Goal: Task Accomplishment & Management: Manage account settings

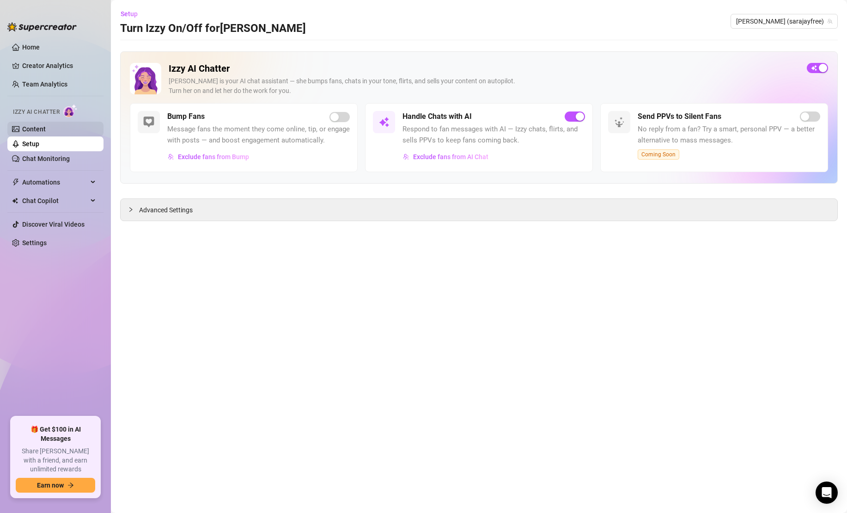
click at [43, 128] on link "Content" at bounding box center [34, 128] width 24 height 7
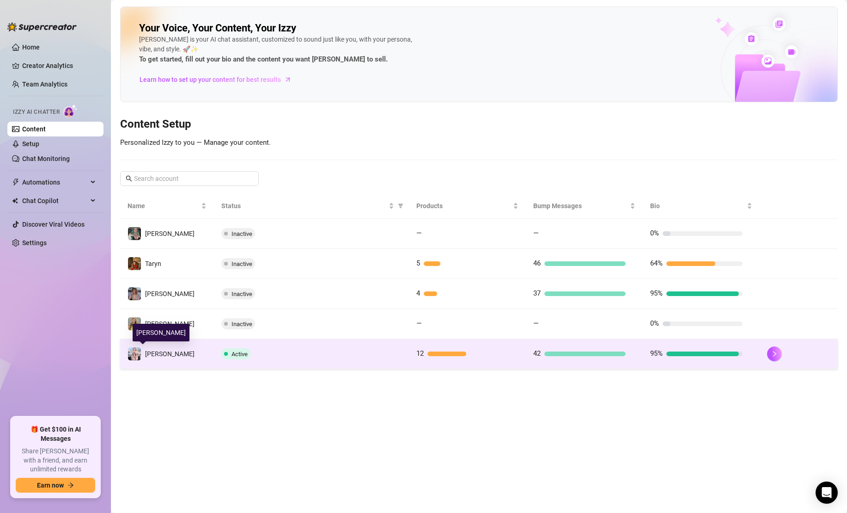
click at [144, 354] on div "[PERSON_NAME]" at bounding box center [161, 354] width 67 height 14
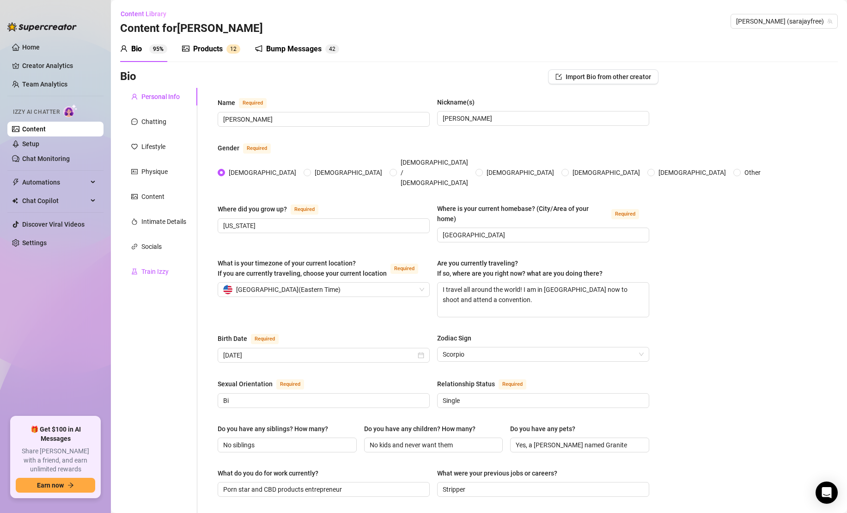
click at [159, 269] on div "Train Izzy" at bounding box center [154, 271] width 27 height 10
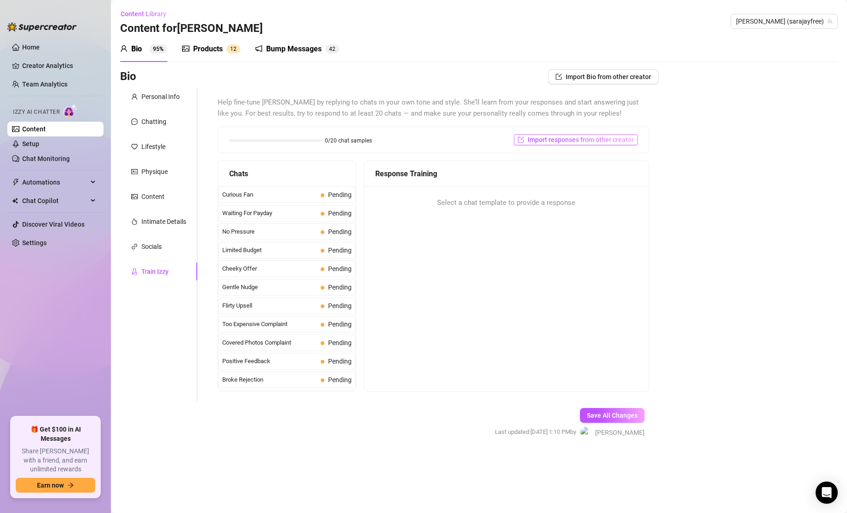
click at [564, 139] on span "Import responses from other creator" at bounding box center [581, 139] width 106 height 7
click at [559, 163] on input "search" at bounding box center [572, 164] width 73 height 14
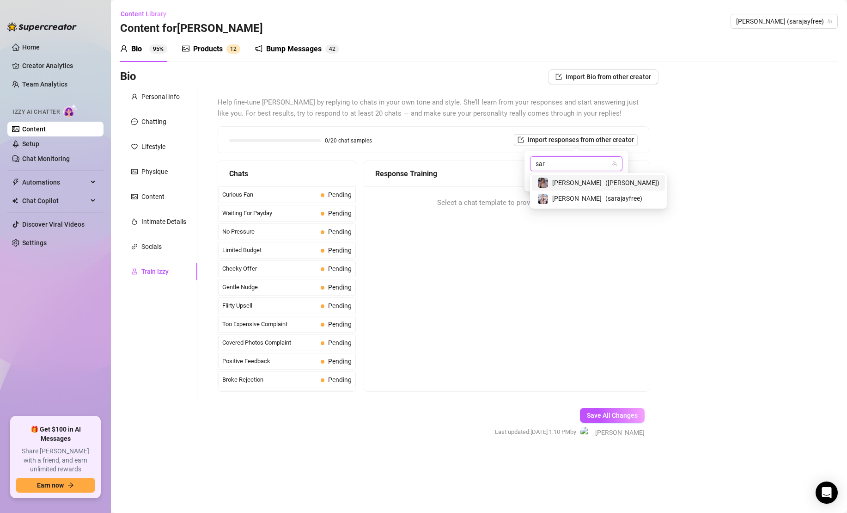
type input "[PERSON_NAME]"
click at [556, 183] on span "[PERSON_NAME]" at bounding box center [576, 182] width 49 height 10
click at [612, 184] on button "Import" at bounding box center [610, 180] width 26 height 11
click at [608, 179] on span "Import" at bounding box center [609, 180] width 19 height 7
click at [609, 183] on span "Import" at bounding box center [609, 180] width 19 height 7
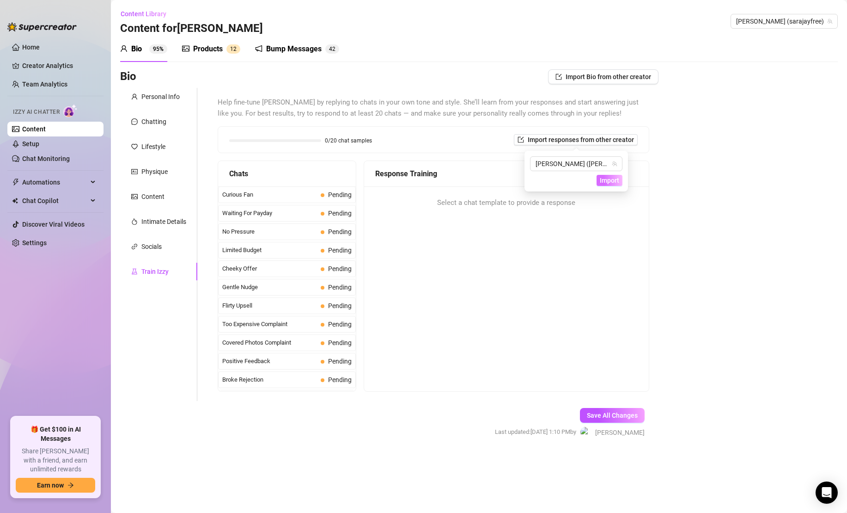
click at [609, 183] on span "Import" at bounding box center [609, 180] width 19 height 7
click at [669, 233] on div "Bio Import Bio from other creator Personal Info Chatting Lifestyle Physique Con…" at bounding box center [479, 261] width 718 height 385
click at [180, 234] on div "Personal Info Chatting Lifestyle Physique Content Intimate Details Socials Trai…" at bounding box center [158, 244] width 77 height 313
click at [177, 244] on div "Socials" at bounding box center [158, 247] width 77 height 18
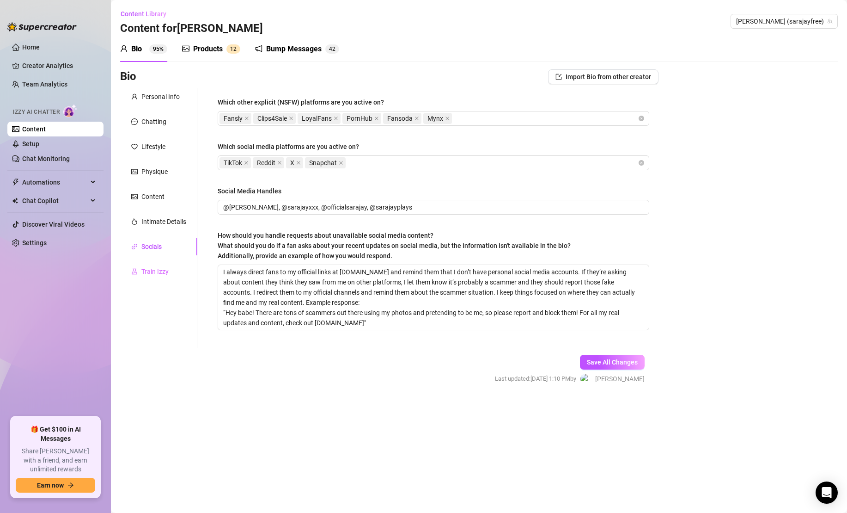
click at [165, 279] on div "Train Izzy" at bounding box center [158, 272] width 77 height 18
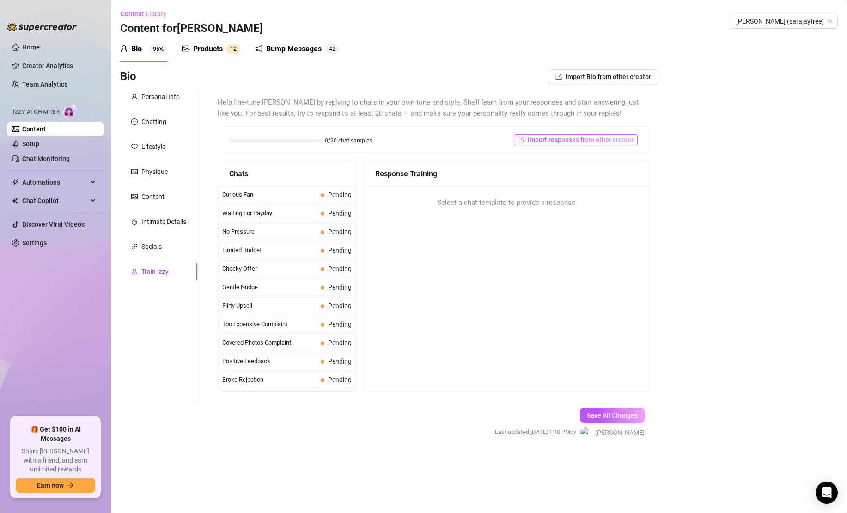
click at [560, 139] on span "Import responses from other creator" at bounding box center [581, 139] width 106 height 7
click at [589, 166] on span "[PERSON_NAME] ([PERSON_NAME])" at bounding box center [576, 164] width 81 height 14
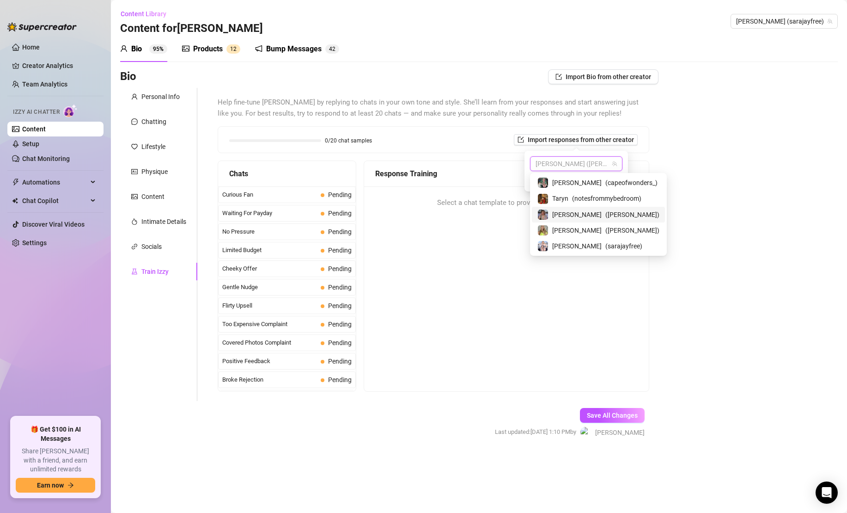
click at [605, 216] on span "( [PERSON_NAME] )" at bounding box center [632, 214] width 54 height 10
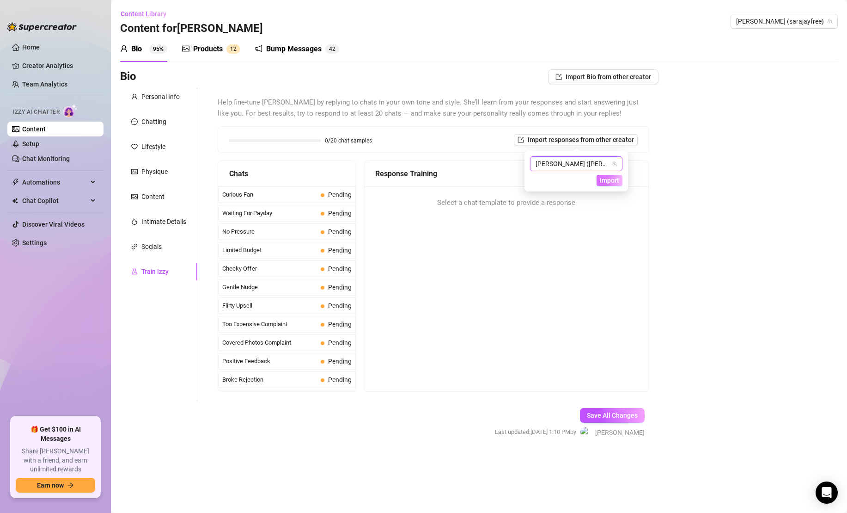
click at [615, 183] on span "Import" at bounding box center [609, 180] width 19 height 7
click at [676, 159] on div "Bio Import Bio from other creator Personal Info Chatting Lifestyle Physique Con…" at bounding box center [479, 261] width 718 height 385
click at [575, 143] on button "Import responses from other creator" at bounding box center [576, 139] width 124 height 11
click at [721, 427] on div "Bio Import Bio from other creator Personal Info Chatting Lifestyle Physique Con…" at bounding box center [479, 261] width 718 height 385
click at [819, 494] on div "Open Intercom Messenger" at bounding box center [827, 492] width 24 height 24
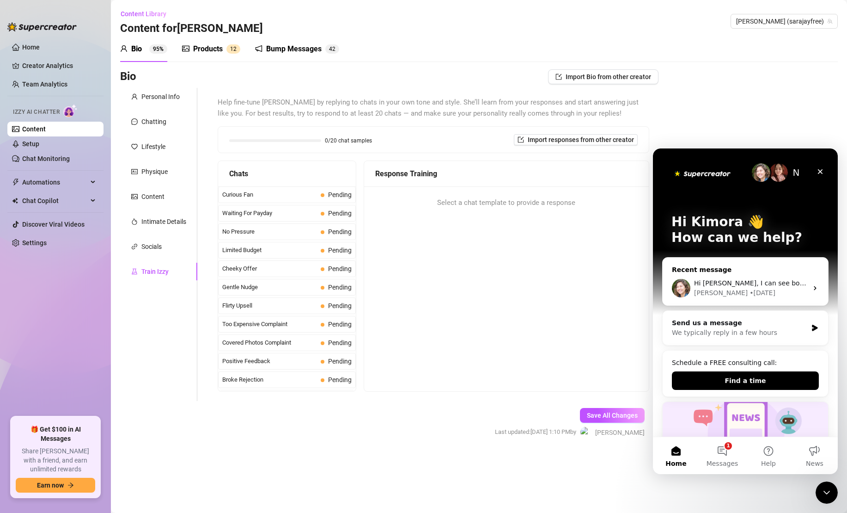
click at [800, 268] on div "Recent message" at bounding box center [745, 270] width 147 height 10
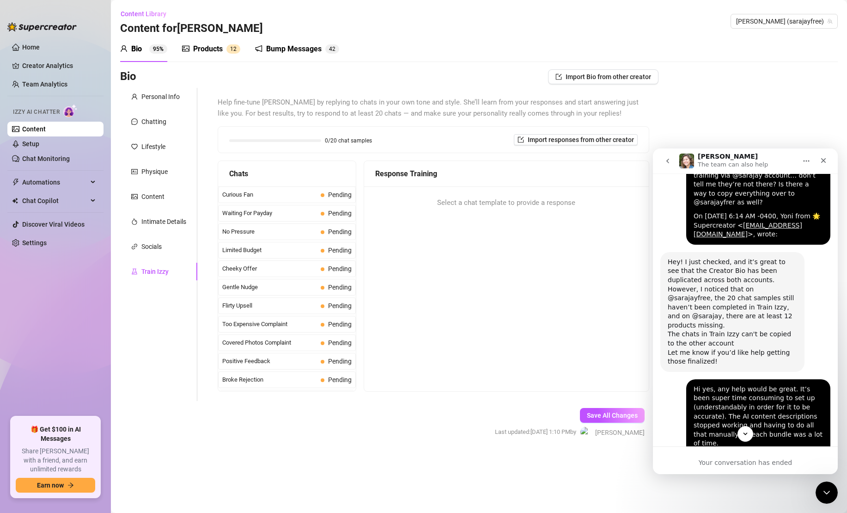
scroll to position [1009, 0]
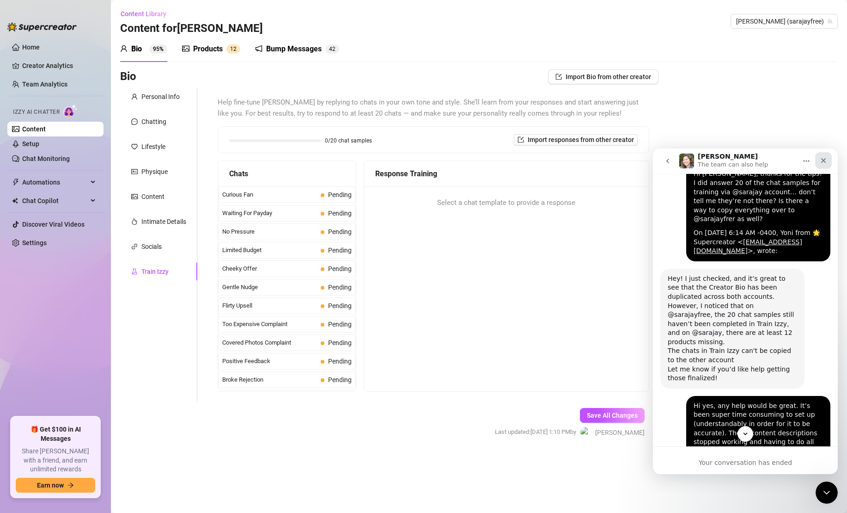
click at [826, 159] on icon "Close" at bounding box center [823, 160] width 7 height 7
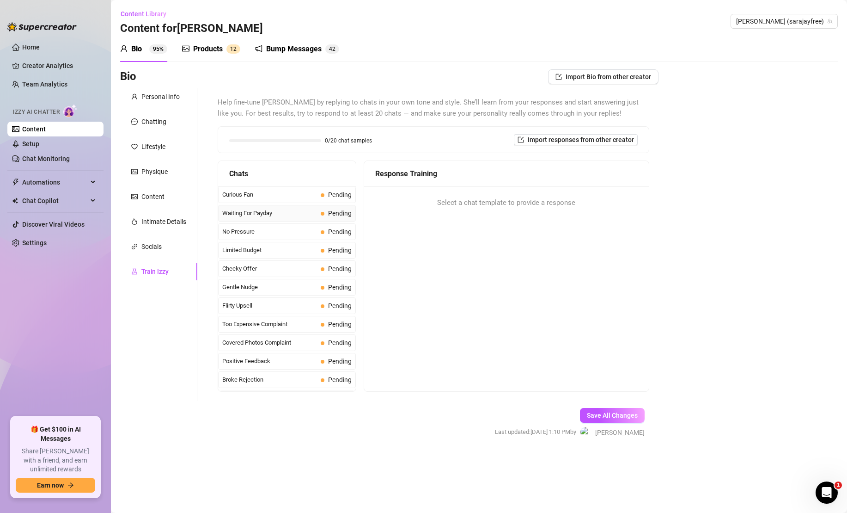
scroll to position [1162, 0]
click at [304, 192] on span "Curious Fan" at bounding box center [269, 194] width 95 height 9
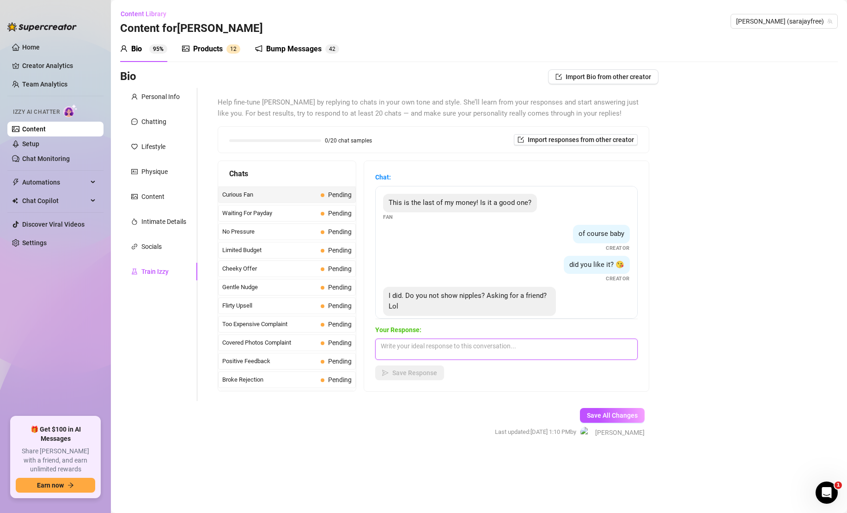
click at [489, 351] on textarea at bounding box center [506, 348] width 263 height 21
type textarea "Of course I do! Want a pic or video? 👀"
click at [414, 376] on span "Save Response" at bounding box center [414, 372] width 45 height 7
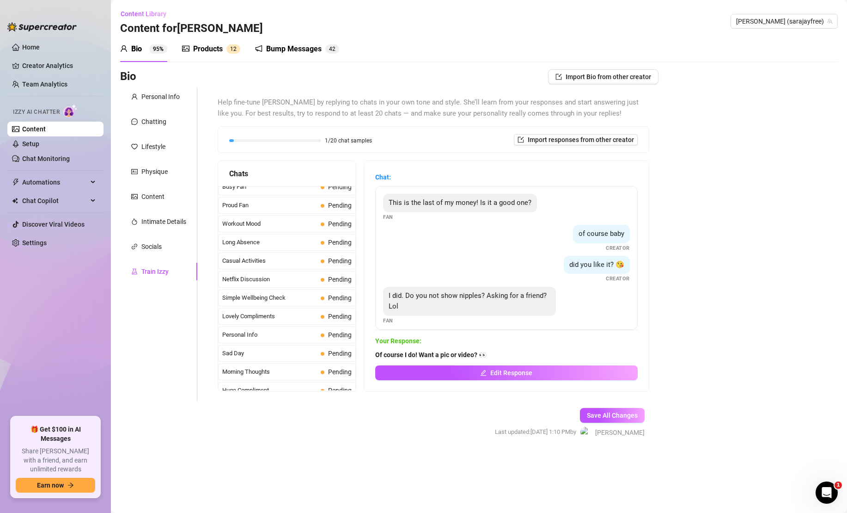
scroll to position [830, 0]
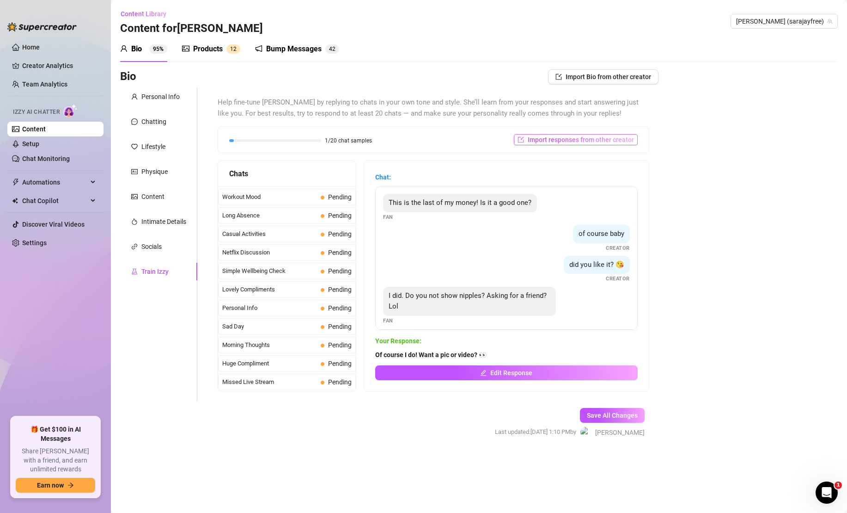
click at [576, 138] on span "Import responses from other creator" at bounding box center [581, 139] width 106 height 7
click at [604, 182] on span "Import" at bounding box center [609, 180] width 19 height 7
click at [605, 165] on span "[PERSON_NAME] ([PERSON_NAME])" at bounding box center [576, 164] width 81 height 14
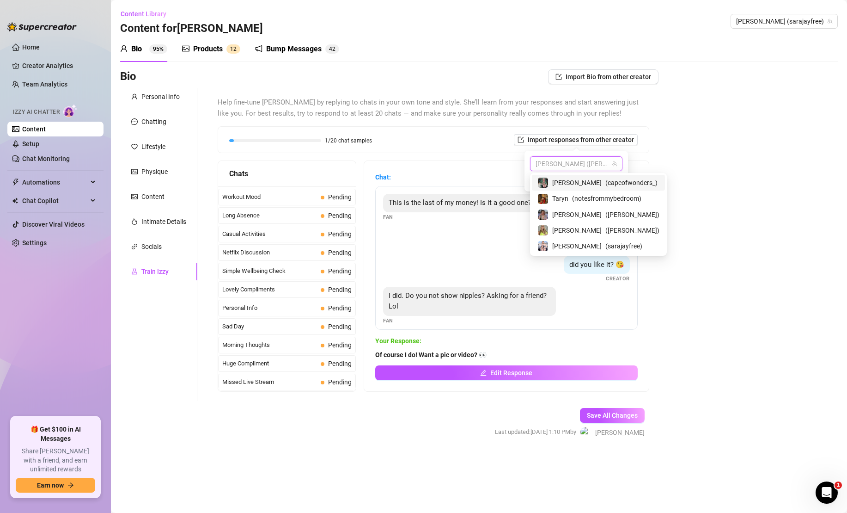
click at [606, 177] on span "( capeofwonders_ )" at bounding box center [631, 182] width 52 height 10
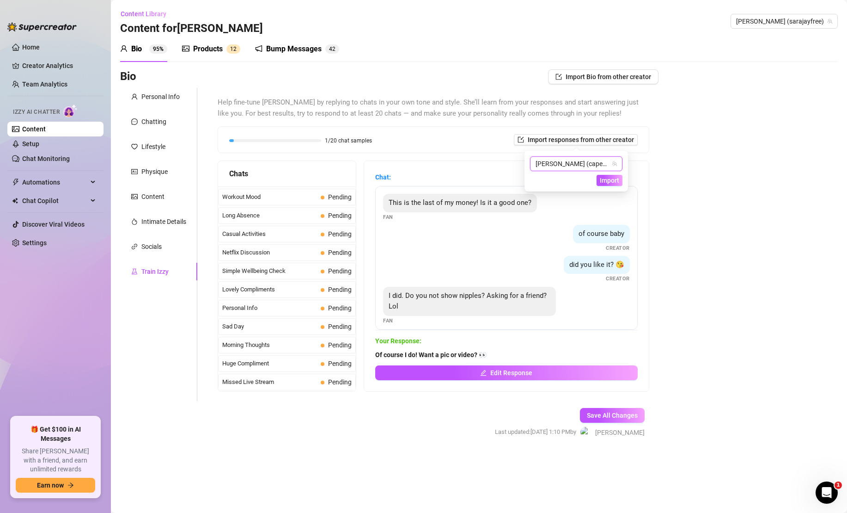
click at [605, 165] on span "[PERSON_NAME] (capeofwonders_)" at bounding box center [576, 164] width 81 height 14
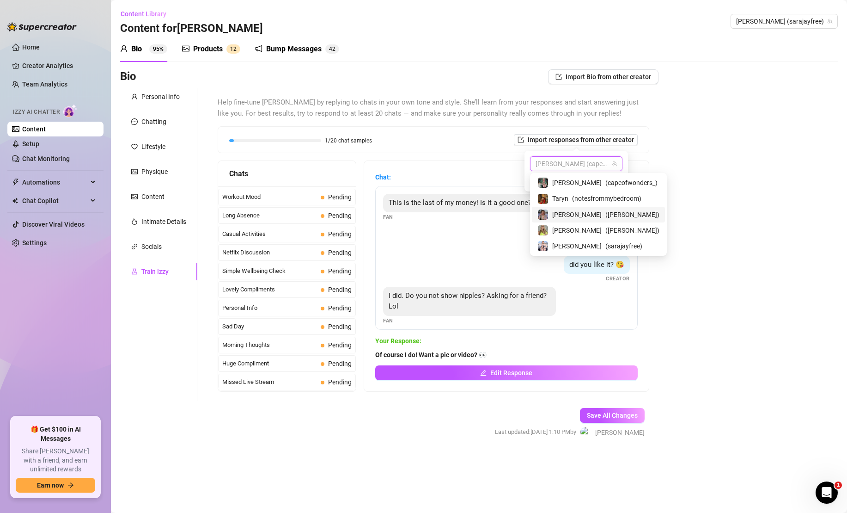
click at [585, 220] on div "[PERSON_NAME] ( [PERSON_NAME] )" at bounding box center [598, 215] width 133 height 16
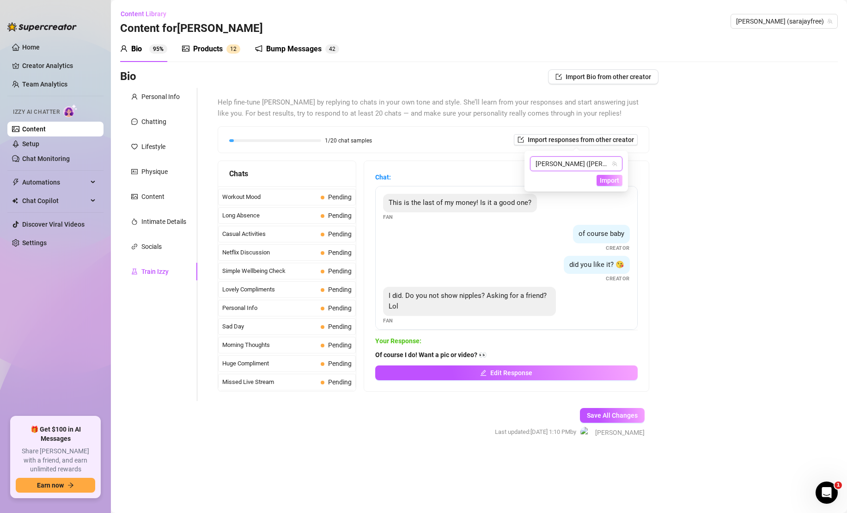
click at [610, 181] on span "Import" at bounding box center [609, 180] width 19 height 7
click at [613, 177] on span "Import" at bounding box center [609, 180] width 19 height 7
click at [665, 170] on div "Bio Import Bio from other creator Personal Info Chatting Lifestyle Physique Con…" at bounding box center [479, 261] width 718 height 385
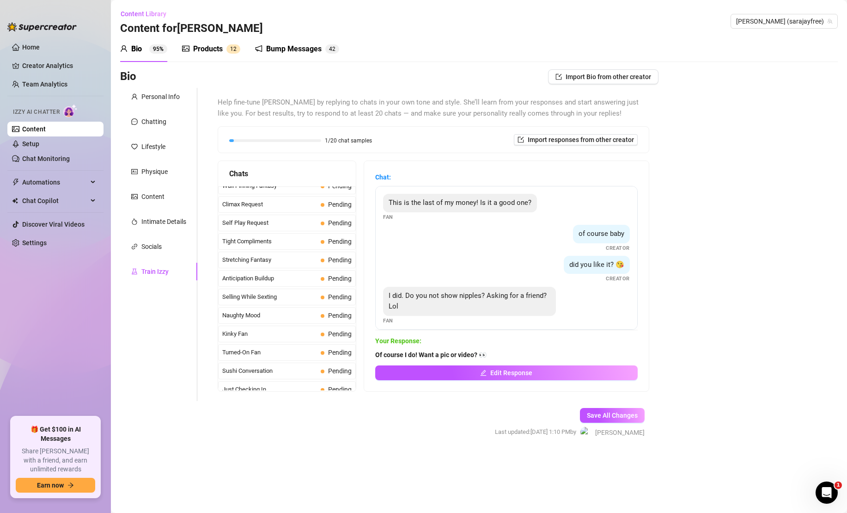
scroll to position [0, 0]
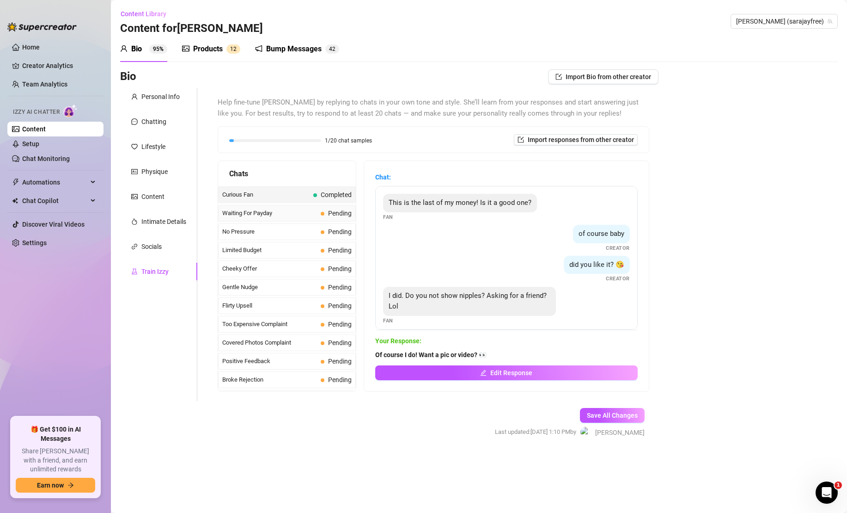
click at [310, 217] on span "Waiting For Payday" at bounding box center [269, 212] width 95 height 9
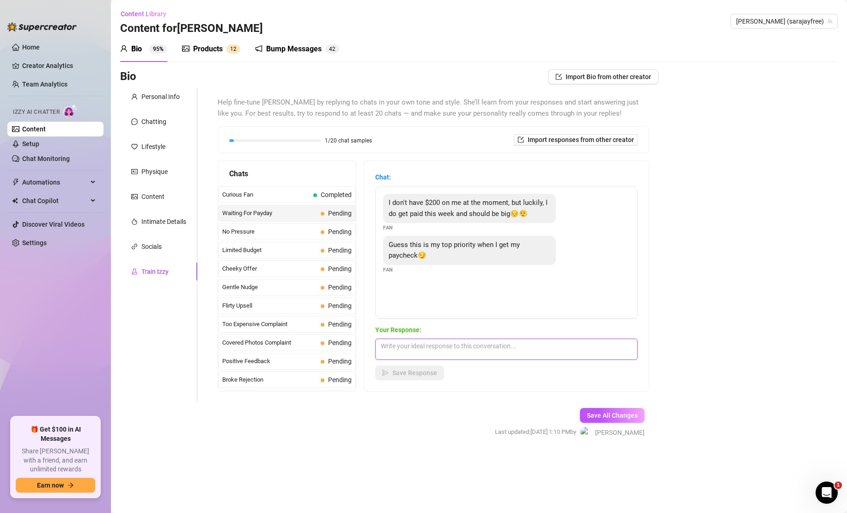
click at [447, 341] on textarea at bounding box center [506, 348] width 263 height 21
type textarea "N"
type textarea "Mmm I love that, thanks for supporting. 🥰 In the meantime, what can you afford?"
click at [396, 373] on span "Save Response" at bounding box center [414, 372] width 45 height 7
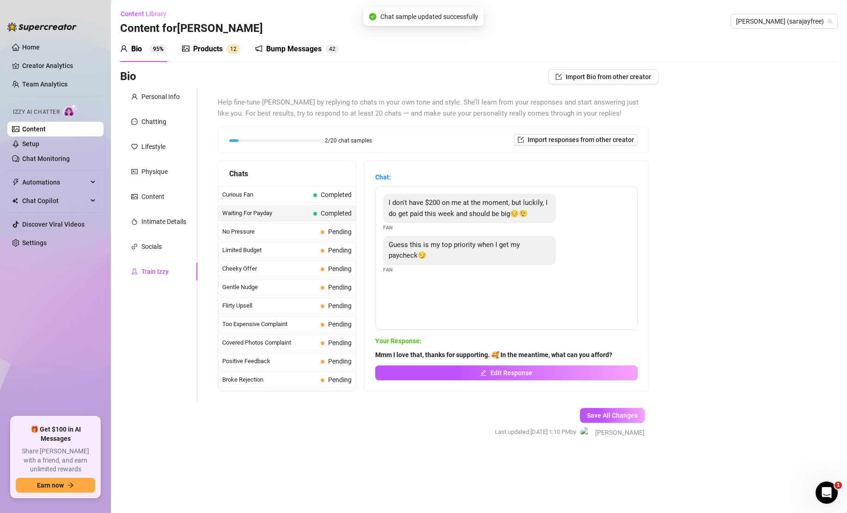
click at [319, 229] on div "No Pressure Pending" at bounding box center [287, 231] width 138 height 17
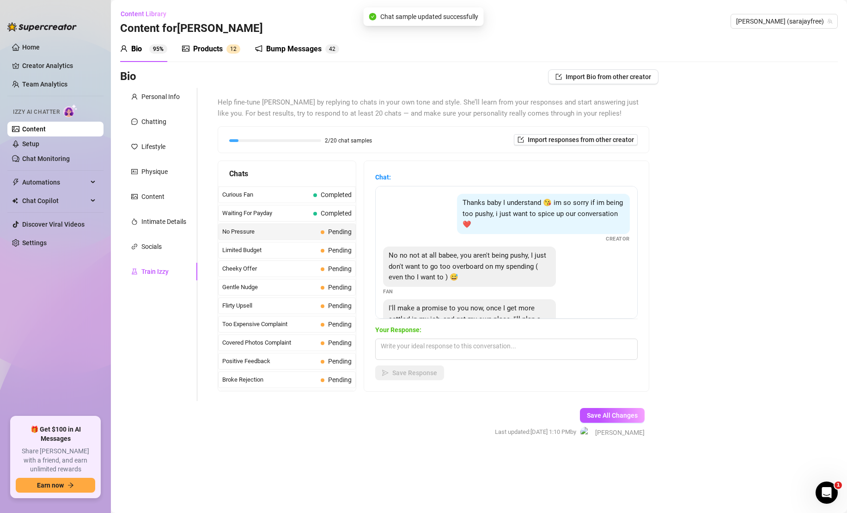
scroll to position [41, 0]
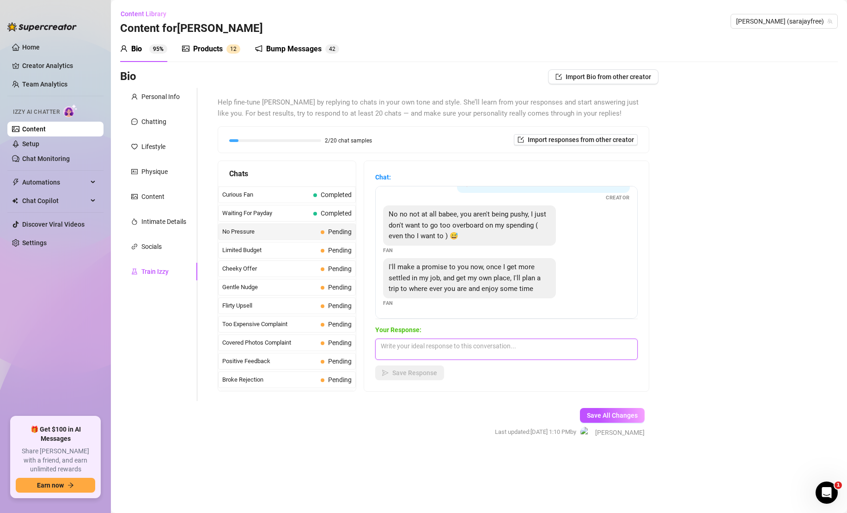
click at [470, 349] on textarea at bounding box center [506, 348] width 263 height 21
click at [499, 356] on textarea at bounding box center [506, 348] width 263 height 21
type textarea "No trip needed, I'm here for online sexy fun only!"
click at [403, 384] on div "Chat: Thanks baby I understand 😘 im so sorry if im being too pushy, i just want…" at bounding box center [506, 276] width 285 height 230
click at [406, 373] on span "Save Response" at bounding box center [414, 372] width 45 height 7
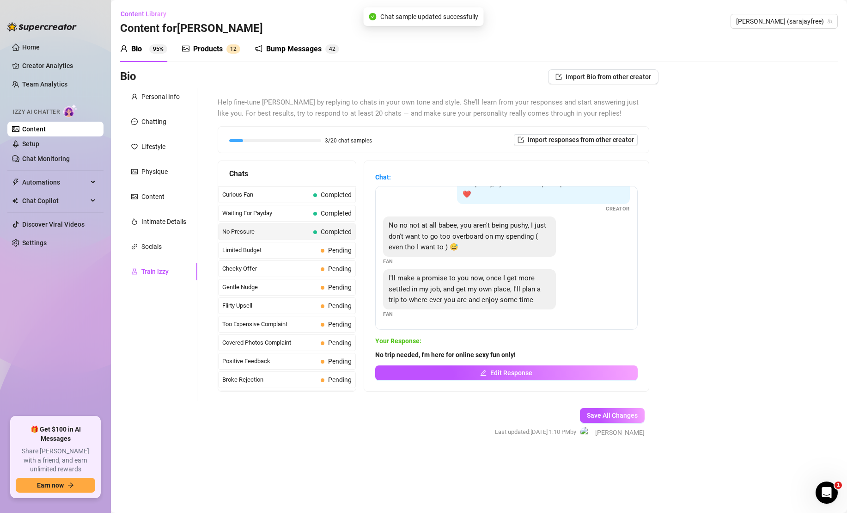
scroll to position [30, 0]
click at [321, 247] on span "Pending" at bounding box center [336, 250] width 31 height 10
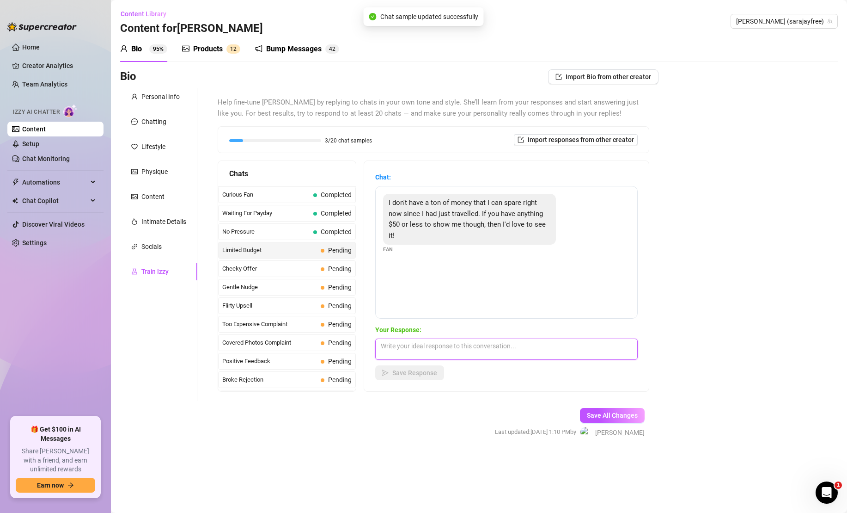
click at [460, 348] on textarea at bounding box center [506, 348] width 263 height 21
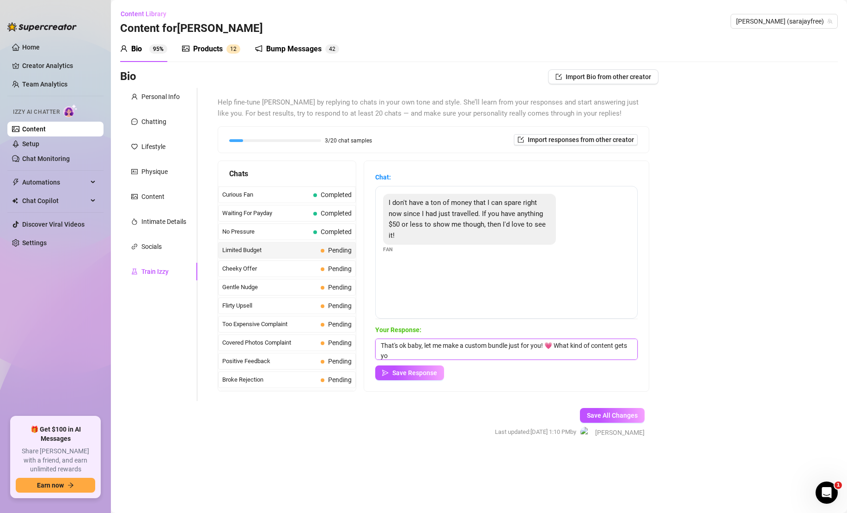
scroll to position [0, 0]
type textarea "That's ok baby, let me make a custom bundle just for you! 💗 What kind of conten…"
click at [426, 365] on button "Save Response" at bounding box center [409, 372] width 69 height 15
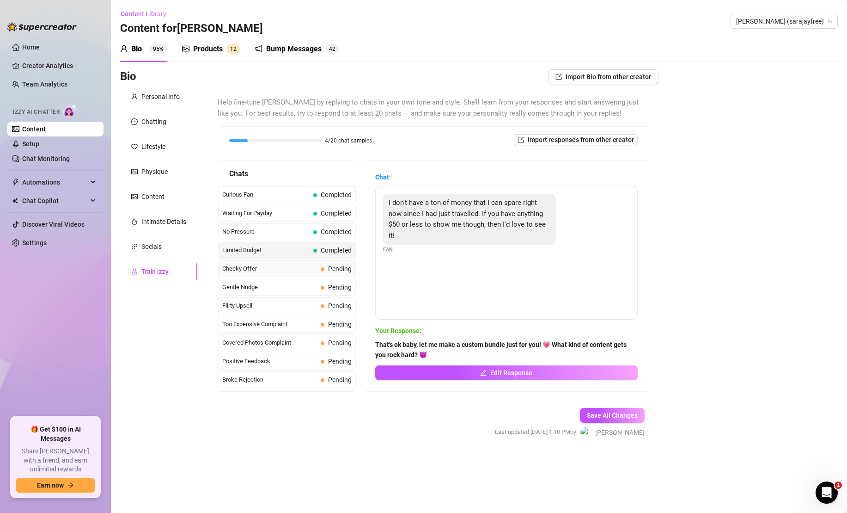
click at [306, 263] on div "Cheeky Offer Pending" at bounding box center [287, 268] width 138 height 17
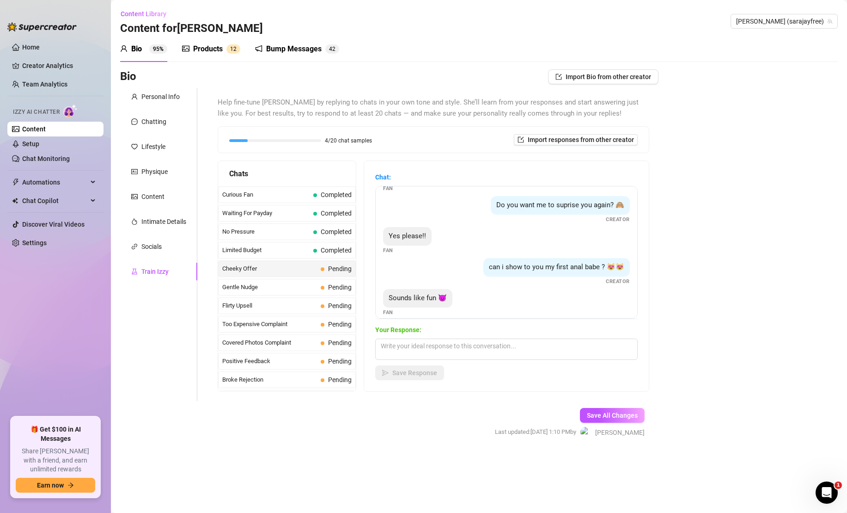
scroll to position [130, 0]
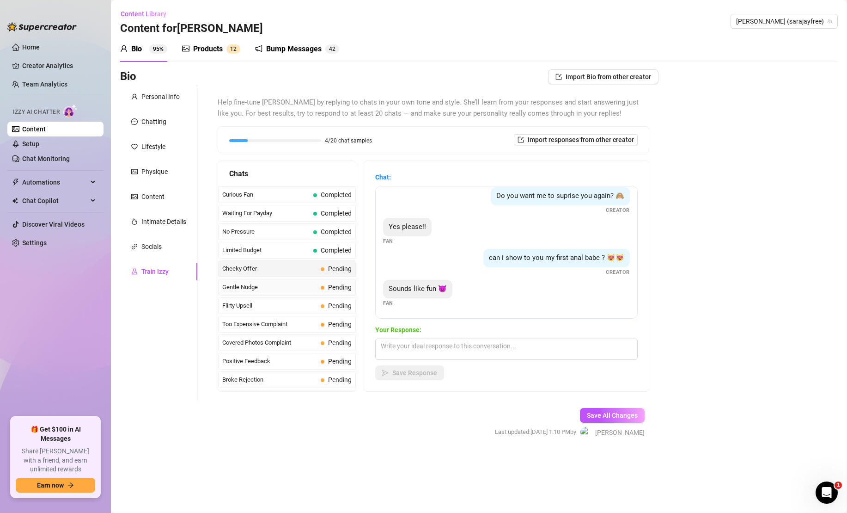
click at [303, 288] on span "Gentle Nudge" at bounding box center [269, 286] width 95 height 9
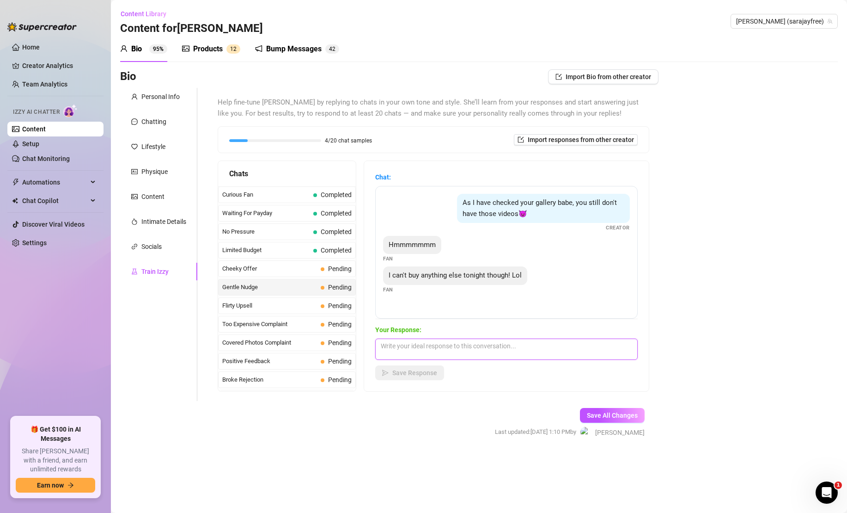
click at [490, 351] on textarea at bounding box center [506, 348] width 263 height 21
click at [452, 346] on textarea "Aww, I get it! Hit me up when you're able to spend, I have to prioritize tippin…" at bounding box center [506, 348] width 263 height 21
click at [483, 354] on textarea "Aww, I get it! Hit me up when you're able to spend. I have to prioritize tippin…" at bounding box center [506, 348] width 263 height 21
type textarea "Aww, I get it! Hit me up when you're able to spend. I have to prioritize tippin…"
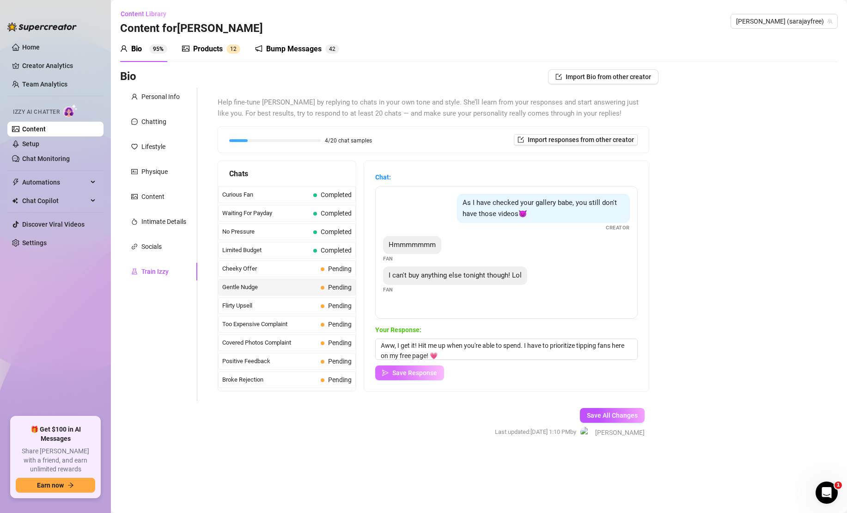
click at [427, 373] on span "Save Response" at bounding box center [414, 372] width 45 height 7
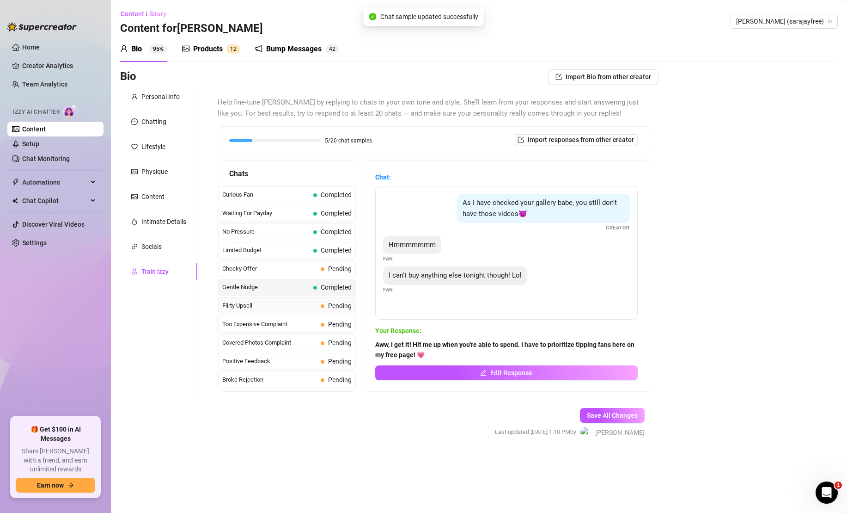
click at [321, 307] on span "Pending" at bounding box center [336, 305] width 31 height 10
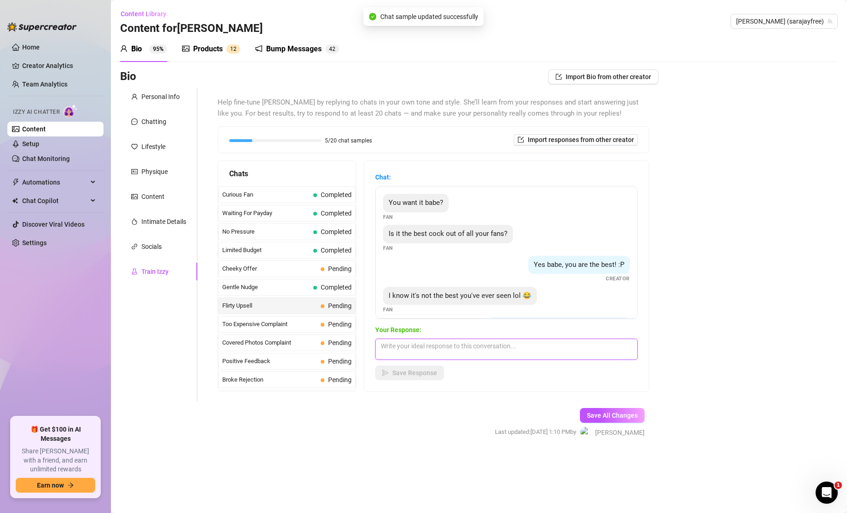
click at [448, 350] on textarea at bounding box center [506, 348] width 263 height 21
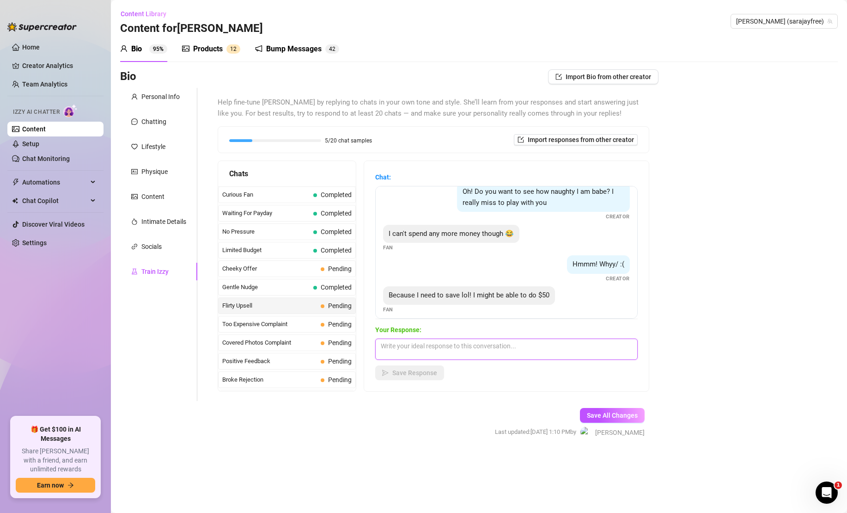
scroll to position [203, 0]
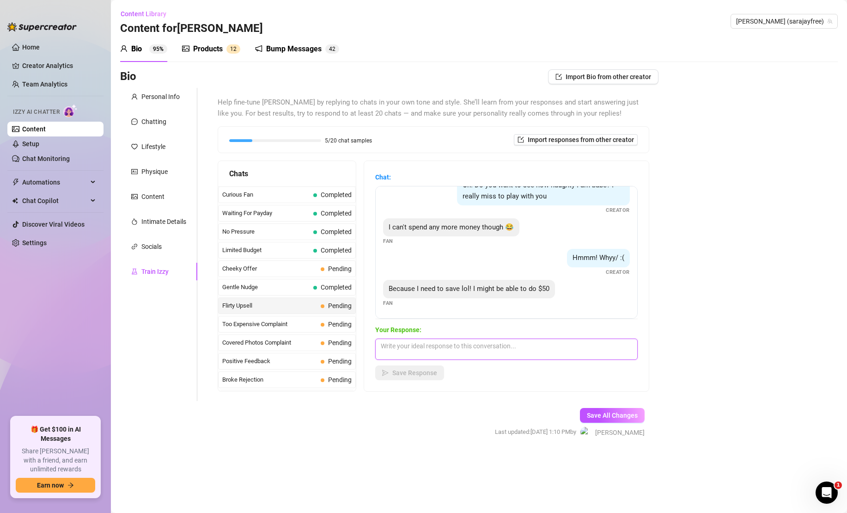
click at [477, 348] on textarea at bounding box center [506, 348] width 263 height 21
type textarea "That's okay! I can make you and your perfect cock a personalized $50 bundle, ju…"
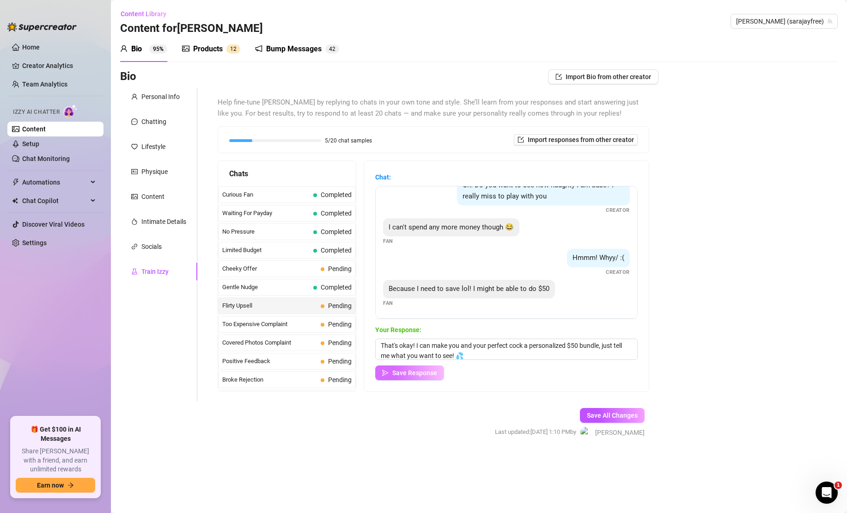
click at [418, 370] on span "Save Response" at bounding box center [414, 372] width 45 height 7
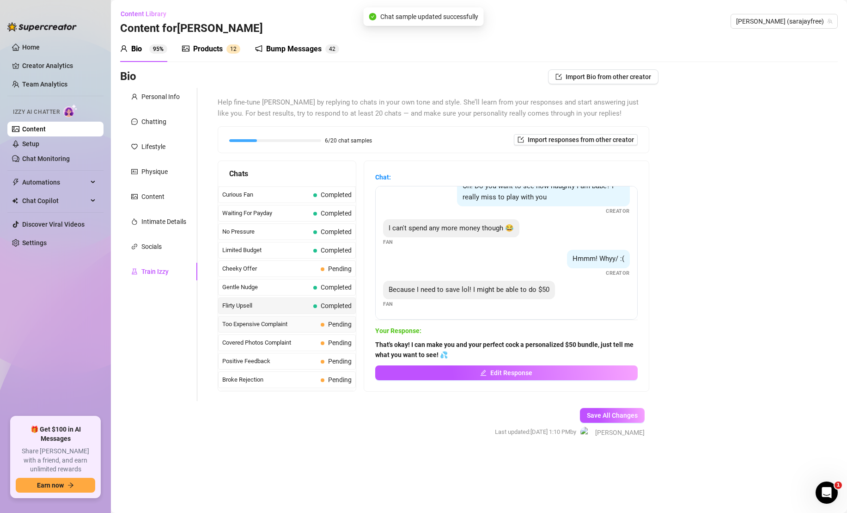
scroll to position [202, 0]
click at [323, 324] on span at bounding box center [323, 325] width 4 height 4
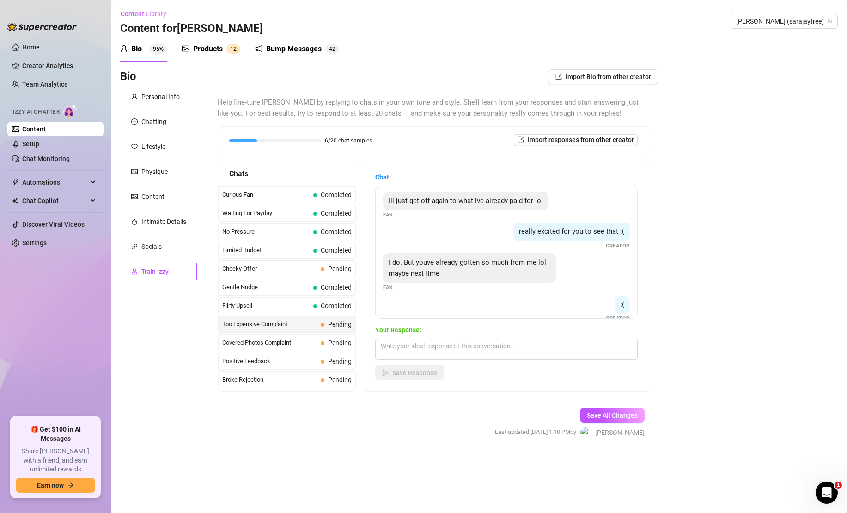
scroll to position [152, 0]
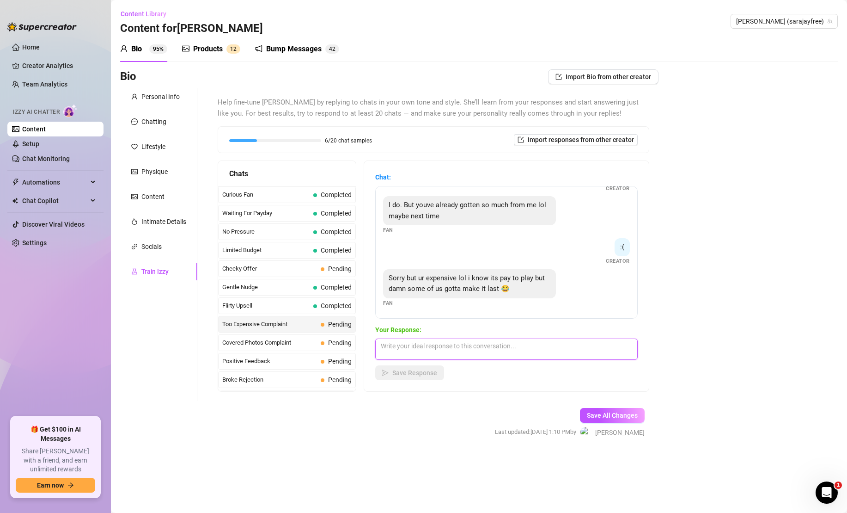
click at [498, 355] on textarea at bounding box center [506, 348] width 263 height 21
click at [499, 348] on textarea at bounding box center [506, 348] width 263 height 21
type textarea "O"
type textarea "I get it, let me know how much you CAN afford?"
click at [422, 366] on button "Save Response" at bounding box center [409, 372] width 69 height 15
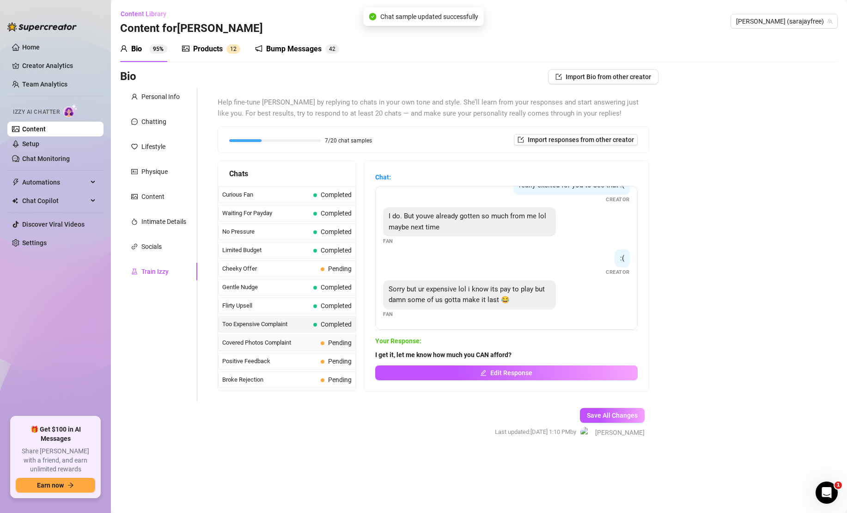
scroll to position [141, 0]
click at [327, 344] on span "Pending" at bounding box center [336, 342] width 31 height 10
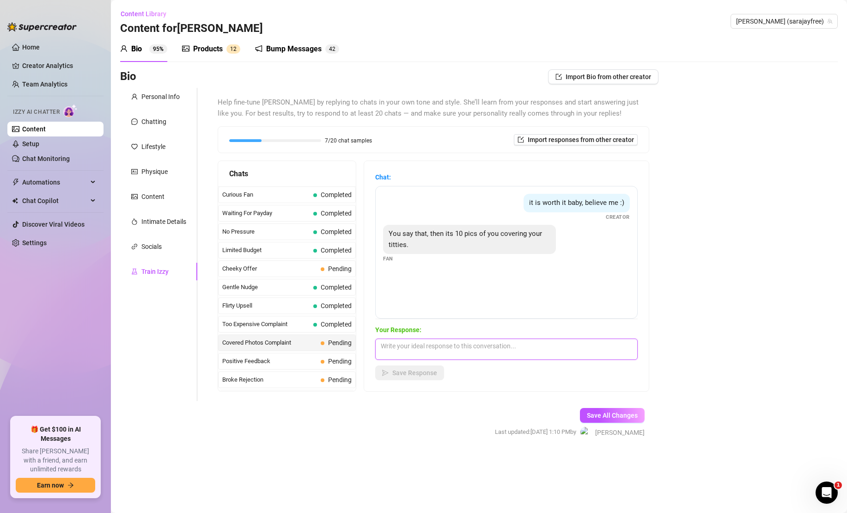
click at [456, 348] on textarea at bounding box center [506, 348] width 263 height 21
type textarea "Absolutely not, my tits are everywhere for you to see! 💋"
click at [410, 373] on span "Save Response" at bounding box center [414, 372] width 45 height 7
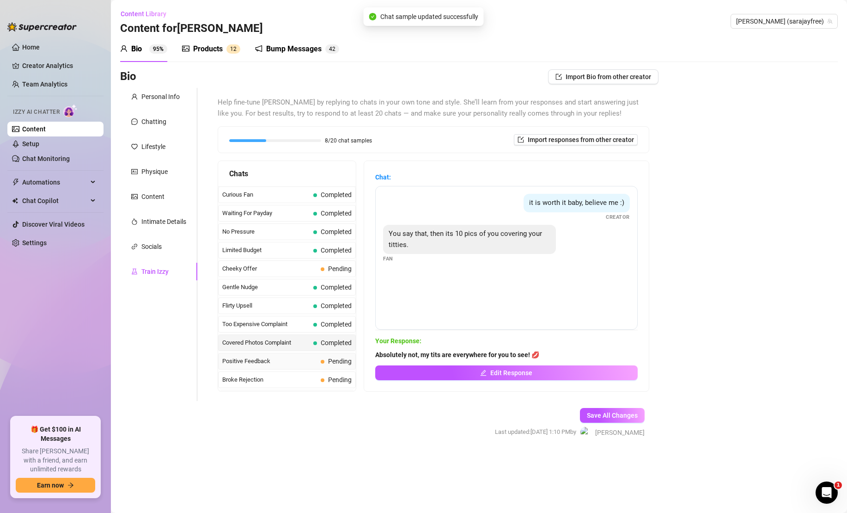
click at [311, 363] on span "Positive Feedback" at bounding box center [269, 360] width 95 height 9
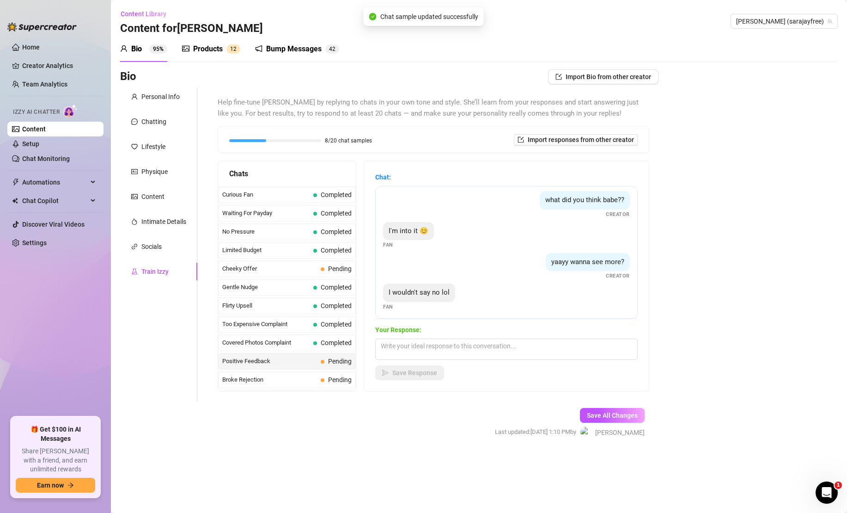
scroll to position [37, 0]
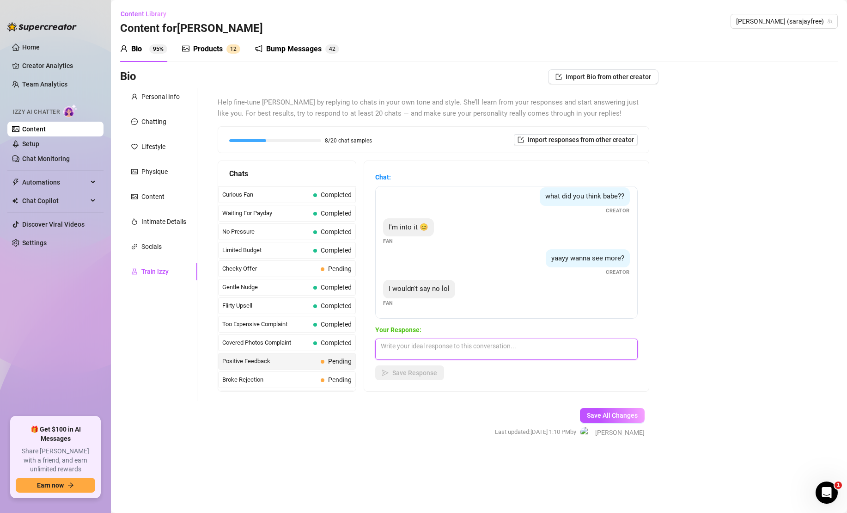
click at [454, 354] on textarea at bounding box center [506, 348] width 263 height 21
type textarea "Awww 🥰 More is coming right up..."
click at [414, 376] on span "Save Response" at bounding box center [414, 372] width 45 height 7
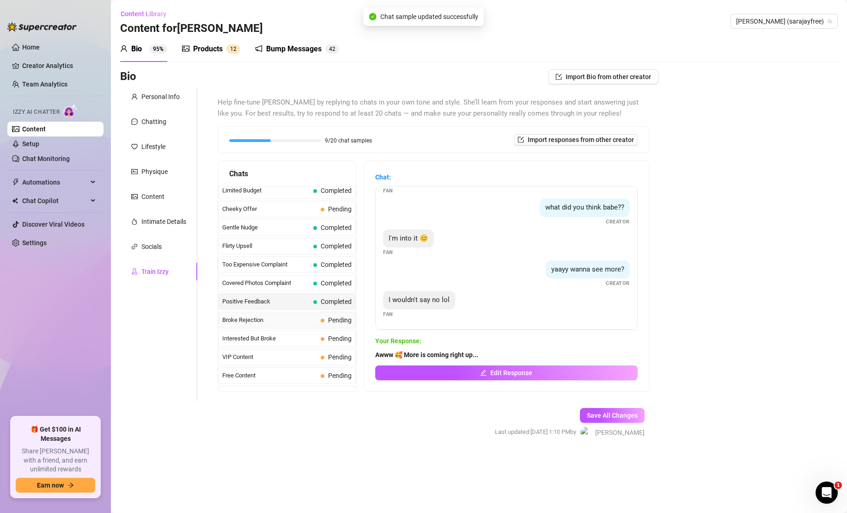
scroll to position [74, 0]
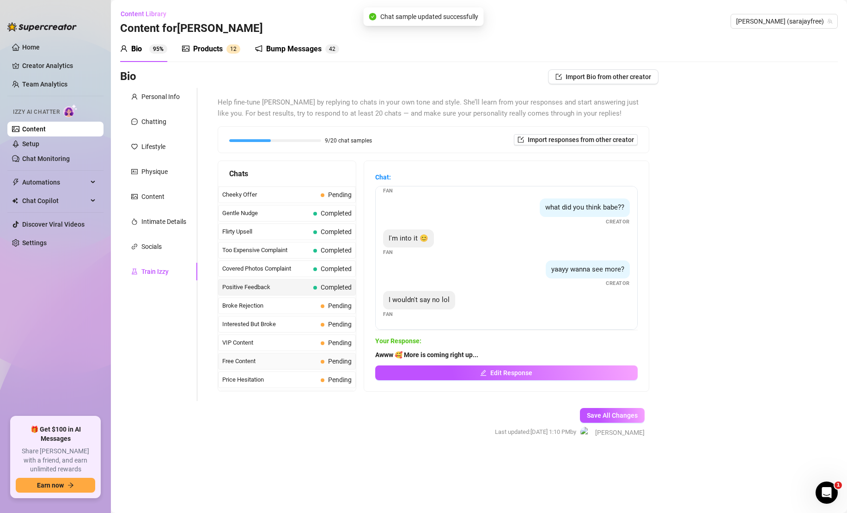
click at [321, 362] on div "Free Content Pending" at bounding box center [287, 361] width 138 height 17
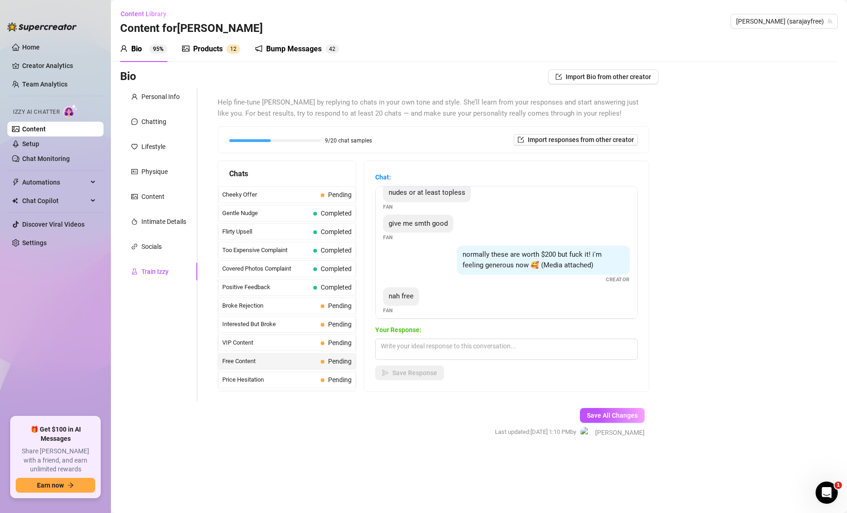
scroll to position [79, 0]
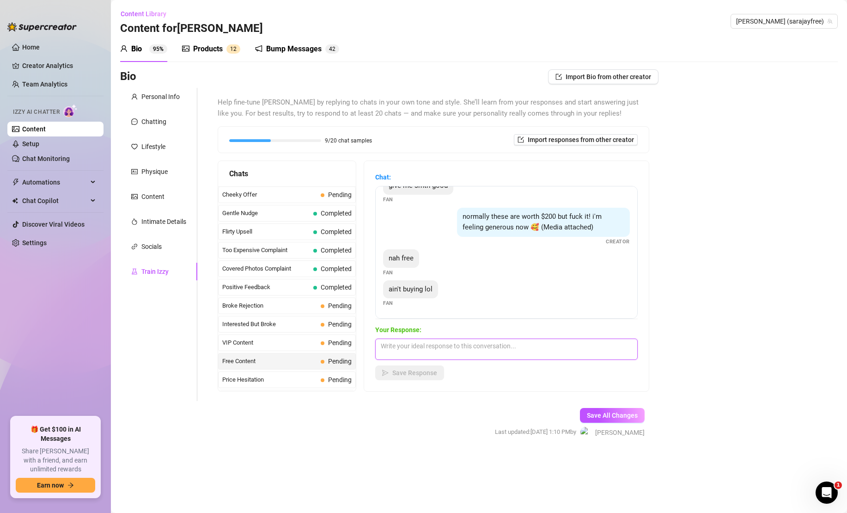
click at [456, 345] on textarea at bounding box center [506, 348] width 263 height 21
type textarea "O"
type textarea "Understood, have a great day!"
click at [422, 372] on span "Save Response" at bounding box center [414, 372] width 45 height 7
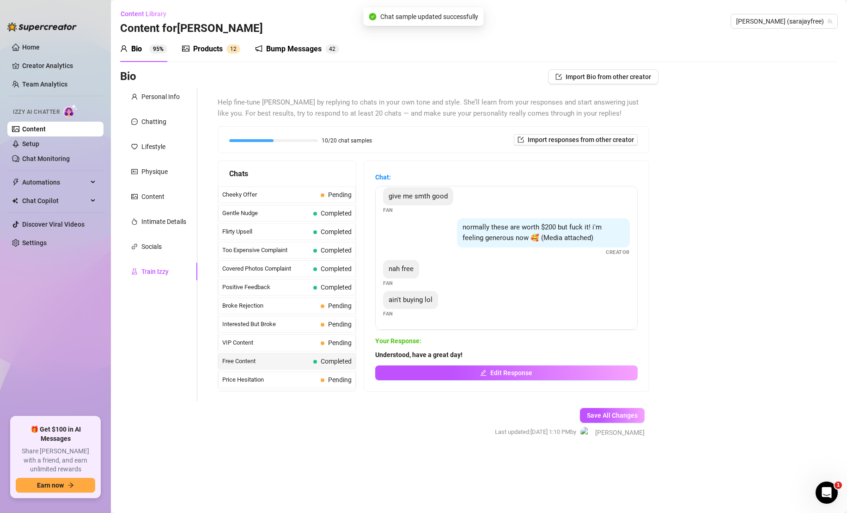
scroll to position [68, 0]
click at [314, 340] on span "VIP Content" at bounding box center [269, 342] width 95 height 9
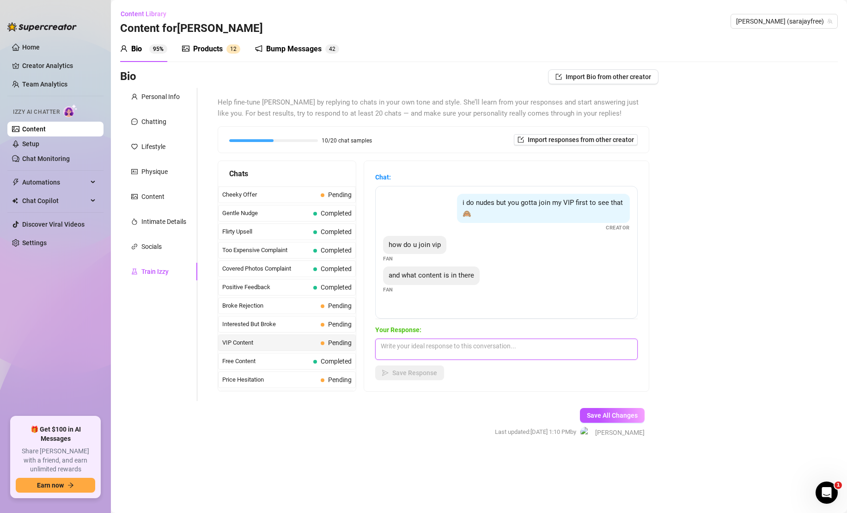
click at [436, 351] on textarea at bounding box center [506, 348] width 263 height 21
type textarea "I have way more BG, GG, threesome etc content on my VIP, plus I got live there …"
click at [408, 372] on span "Save Response" at bounding box center [414, 372] width 45 height 7
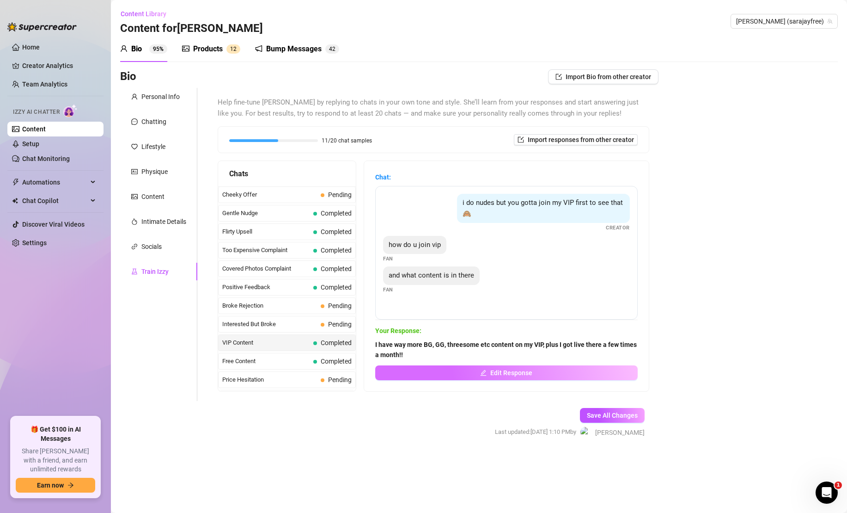
click at [440, 376] on button "Edit Response" at bounding box center [506, 372] width 263 height 15
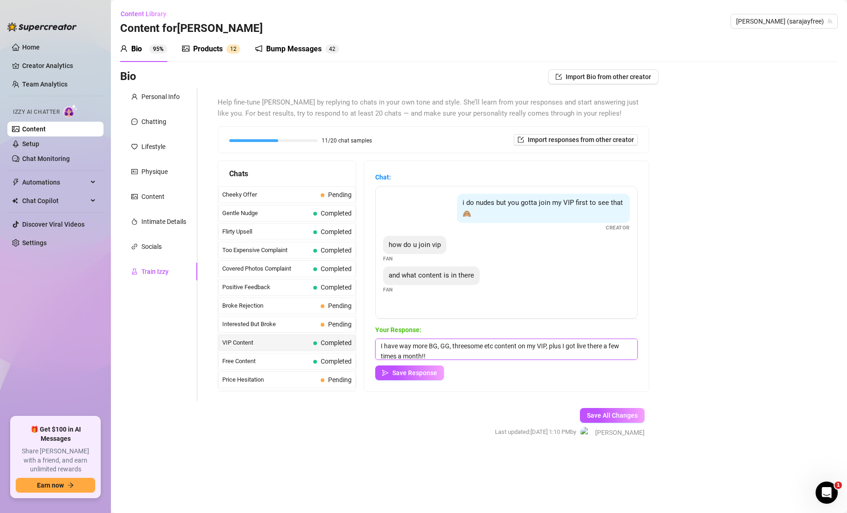
click at [577, 347] on textarea "I have way more BG, GG, threesome etc content on my VIP, plus I got live there …" at bounding box center [506, 348] width 263 height 21
type textarea "I have way more BG, GG, threesome etc content on my VIP, plus I go live there a…"
click at [417, 371] on span "Save Response" at bounding box center [414, 372] width 45 height 7
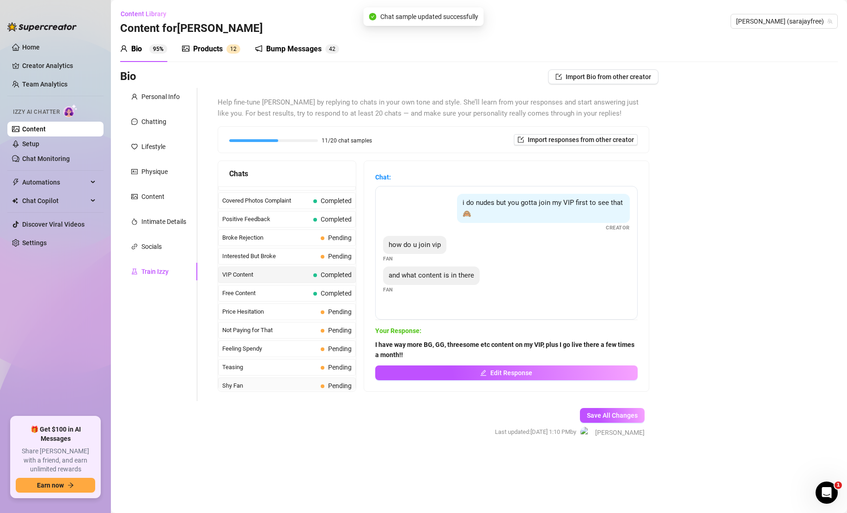
scroll to position [175, 0]
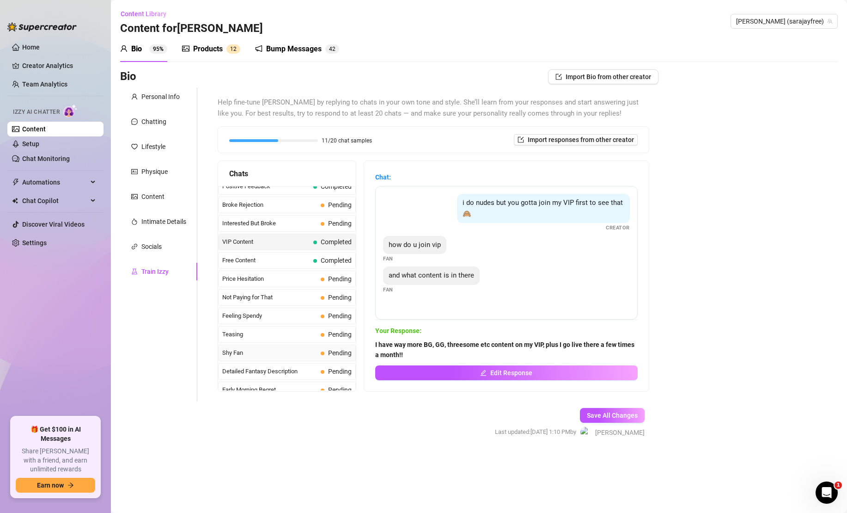
click at [318, 353] on div "Shy Fan Pending" at bounding box center [287, 352] width 138 height 17
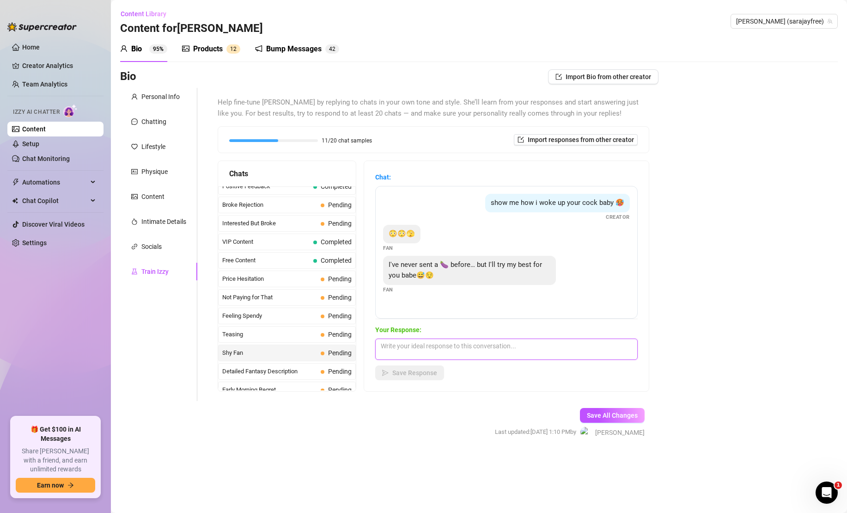
click at [461, 346] on textarea at bounding box center [506, 348] width 263 height 21
type textarea "It would be my honor to get your first dick pic!!"
click at [396, 369] on span "Save Response" at bounding box center [414, 372] width 45 height 7
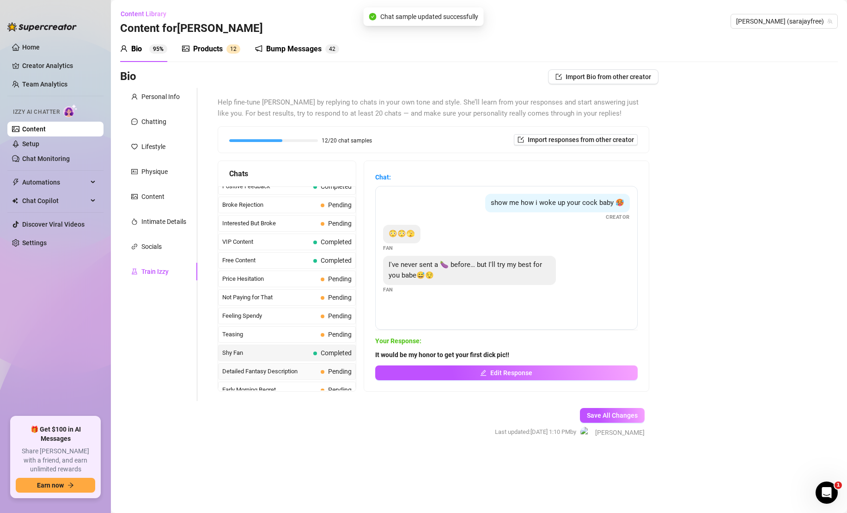
click at [311, 371] on span "Detailed Fantasy Description" at bounding box center [269, 370] width 95 height 9
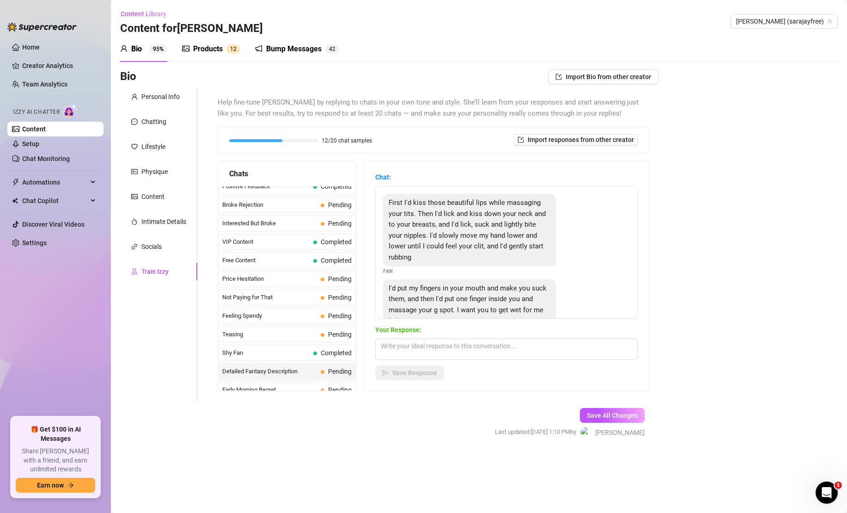
scroll to position [21, 0]
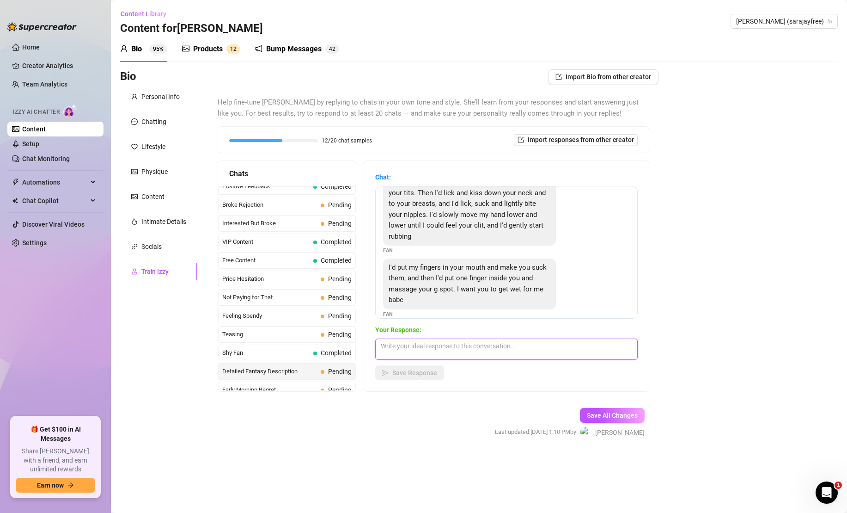
click at [415, 348] on textarea at bounding box center [506, 348] width 263 height 21
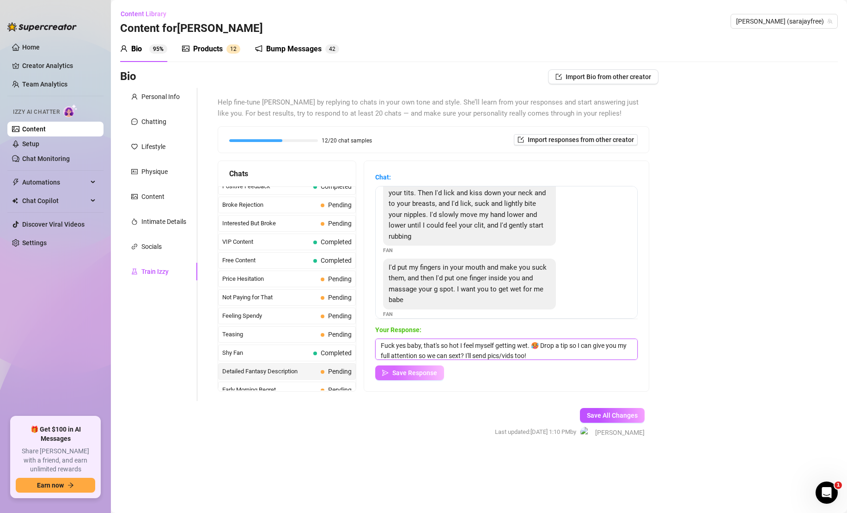
type textarea "Fuck yes baby, that's so hot I feel myself getting wet. 🥵 Drop a tip so I can g…"
click at [401, 373] on span "Save Response" at bounding box center [414, 372] width 45 height 7
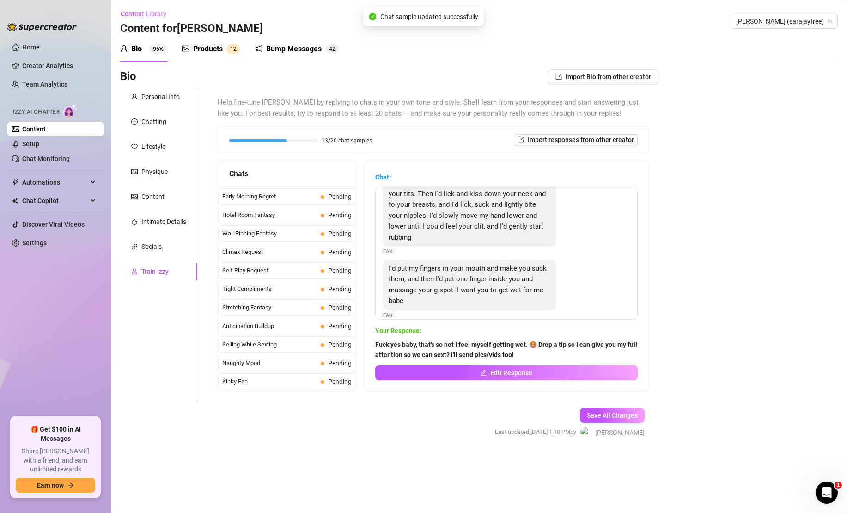
scroll to position [369, 0]
click at [325, 248] on span "Pending" at bounding box center [336, 250] width 31 height 10
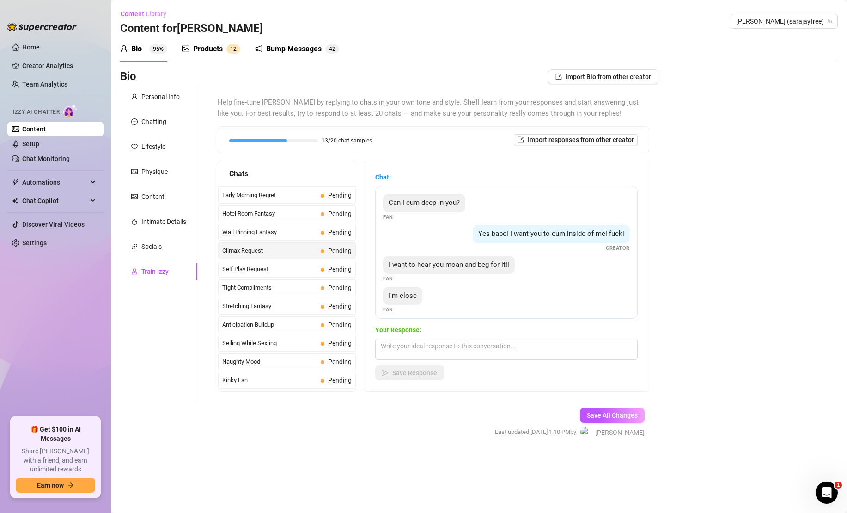
scroll to position [6, 0]
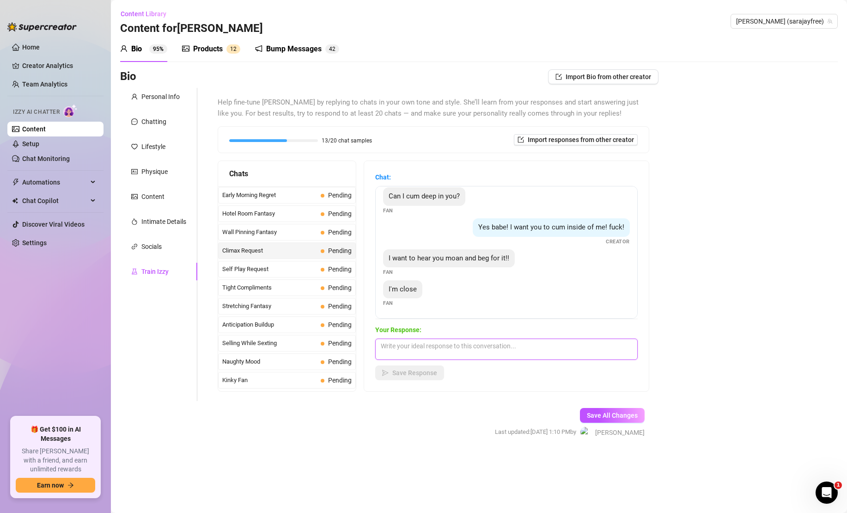
click at [458, 348] on textarea at bounding box center [506, 348] width 263 height 21
type textarea "Mmmm my pussy is aching to be filled up with all your warm cum. Gimme Daddy!!"
click at [419, 373] on span "Save Response" at bounding box center [414, 372] width 45 height 7
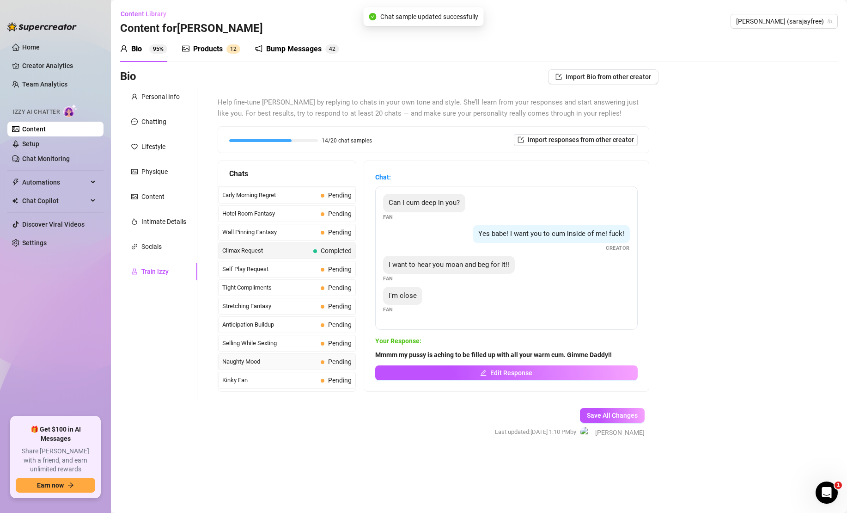
scroll to position [0, 0]
click at [310, 377] on span "Kinky Fan" at bounding box center [269, 379] width 95 height 9
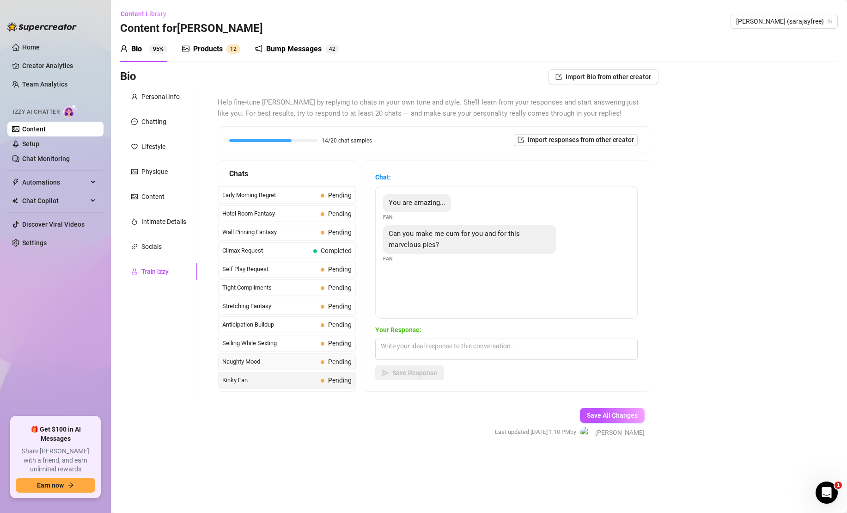
click at [297, 354] on div "Naughty Mood Pending" at bounding box center [287, 361] width 138 height 17
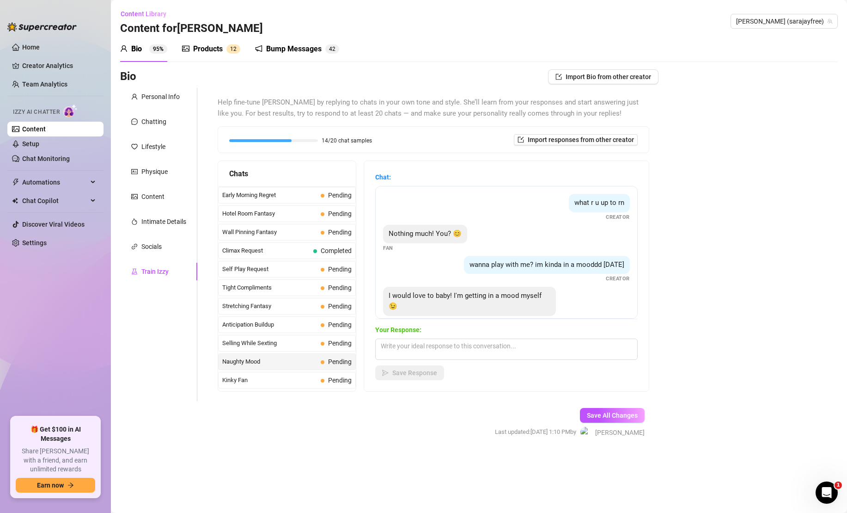
scroll to position [6, 0]
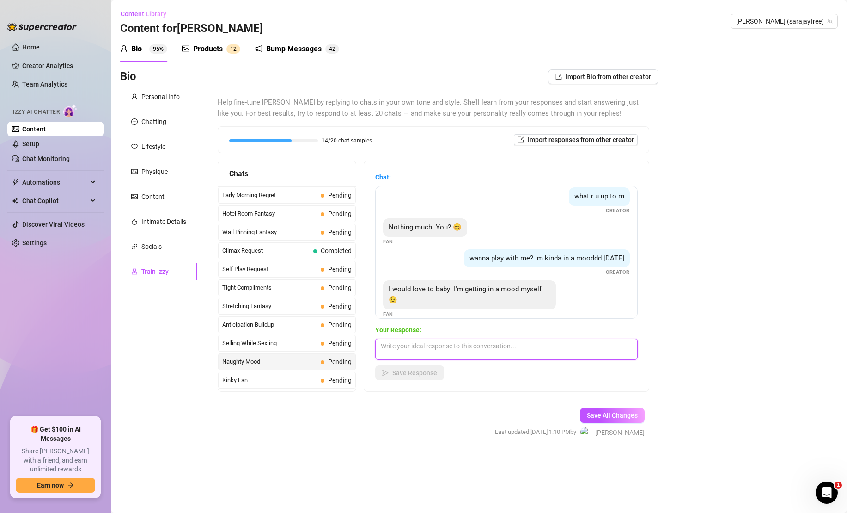
click at [421, 352] on textarea at bounding box center [506, 348] width 263 height 21
type textarea "Yum, wanna sext? It's just unlock as you go!"
click at [407, 375] on span "Save Response" at bounding box center [414, 372] width 45 height 7
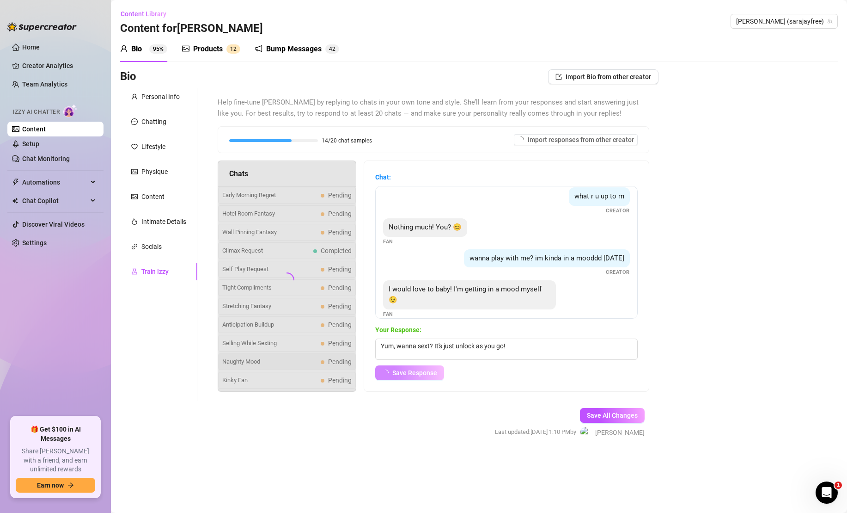
scroll to position [0, 0]
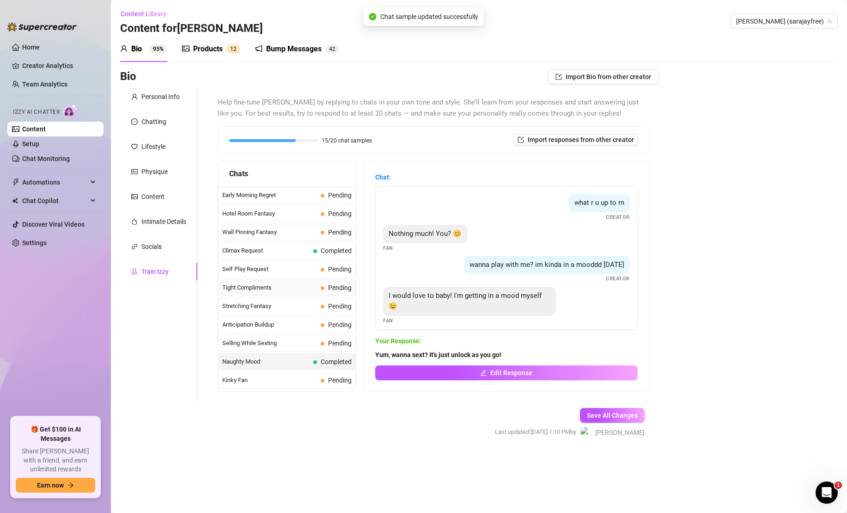
click at [327, 286] on span "Pending" at bounding box center [336, 287] width 31 height 10
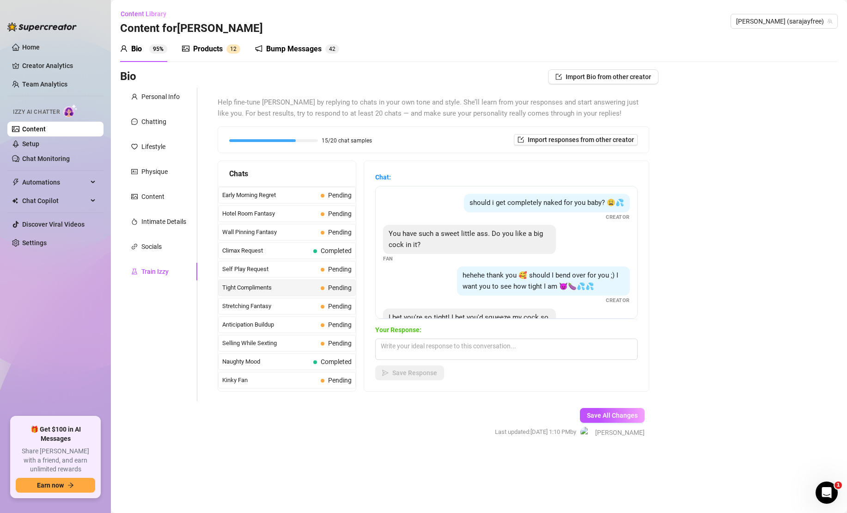
scroll to position [39, 0]
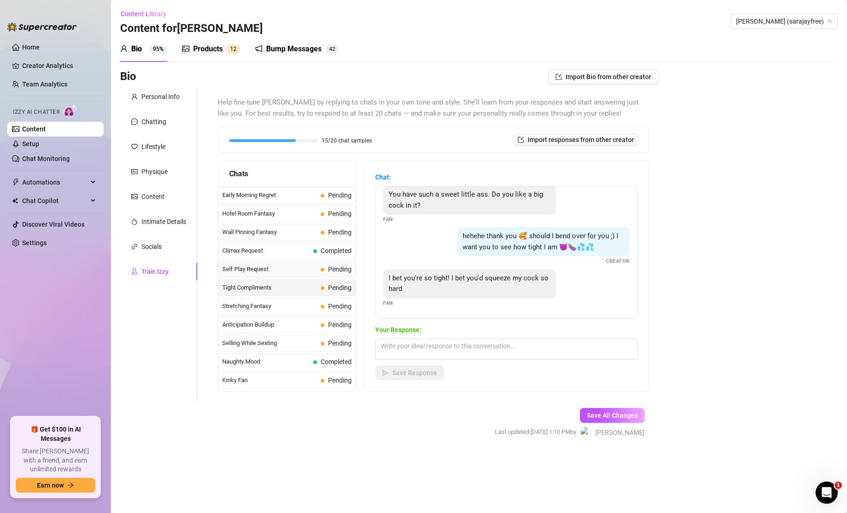
click at [287, 269] on span "Self Play Request" at bounding box center [269, 268] width 95 height 9
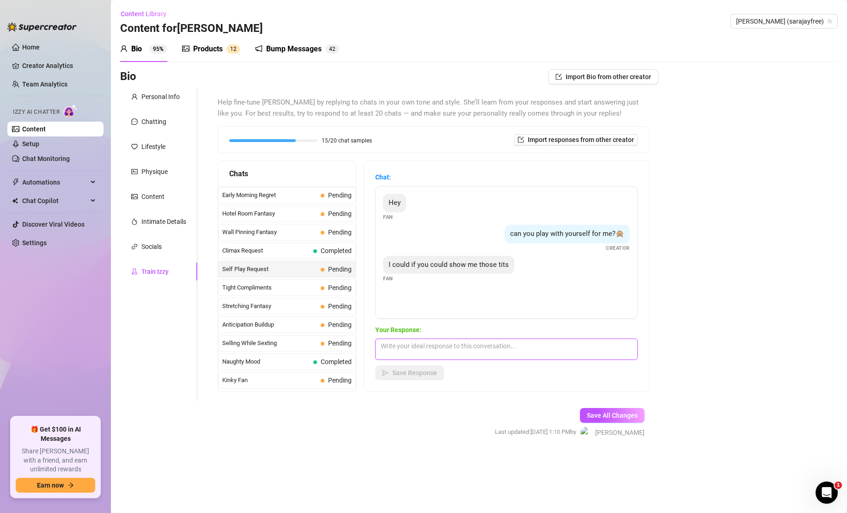
click at [447, 350] on textarea at bounding box center [506, 348] width 263 height 21
type textarea "You got it, babe! Wanna see them oily, rubbed, close up..? You tell me 😈"
click at [421, 374] on span "Save Response" at bounding box center [414, 372] width 45 height 7
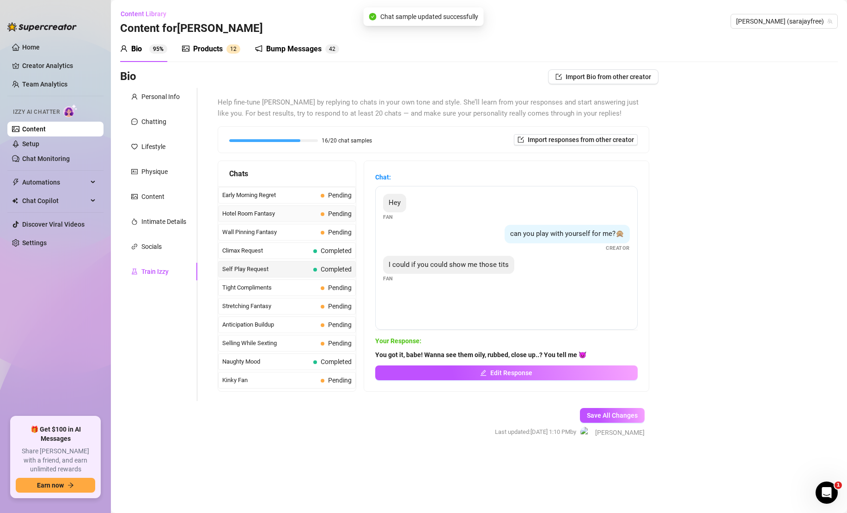
click at [304, 214] on span "Hotel Room Fantasy" at bounding box center [269, 213] width 95 height 9
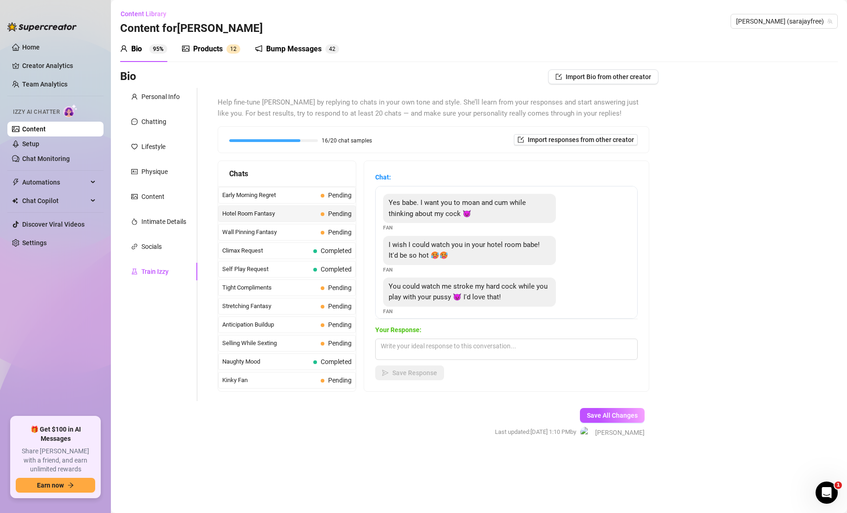
scroll to position [8, 0]
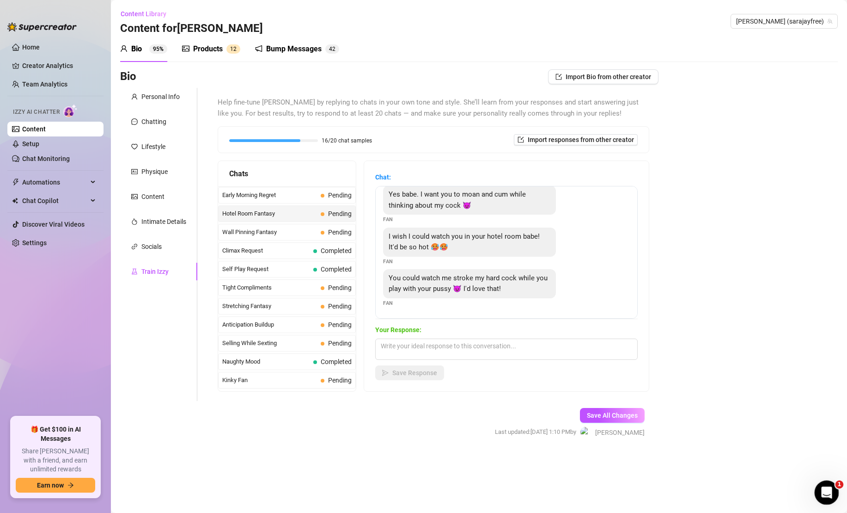
click at [829, 492] on icon "Open Intercom Messenger" at bounding box center [825, 490] width 15 height 15
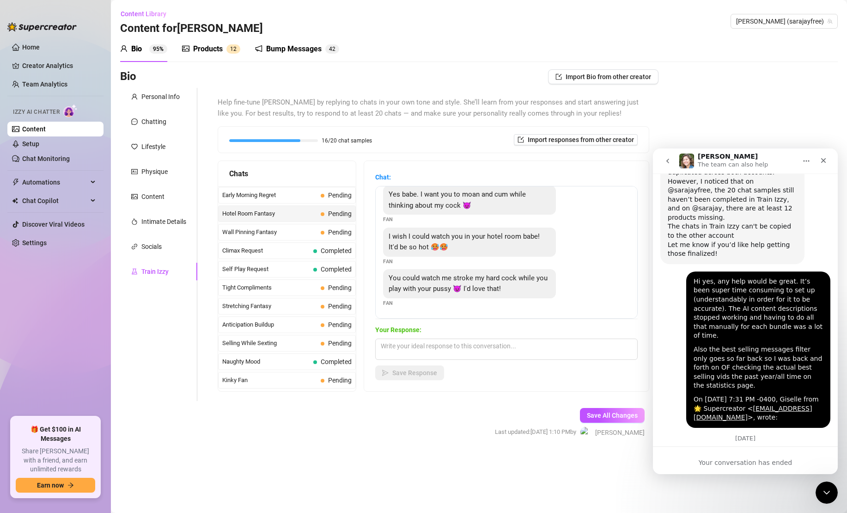
scroll to position [1162, 0]
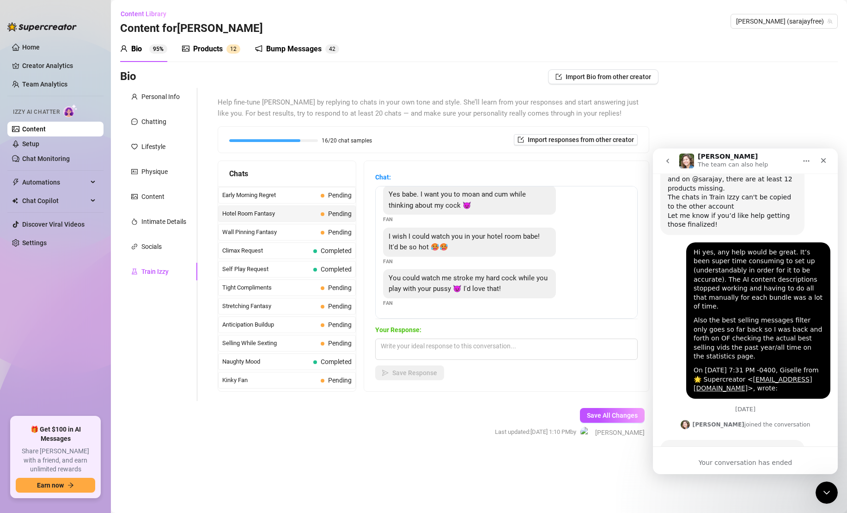
click at [666, 158] on icon "go back" at bounding box center [667, 160] width 7 height 7
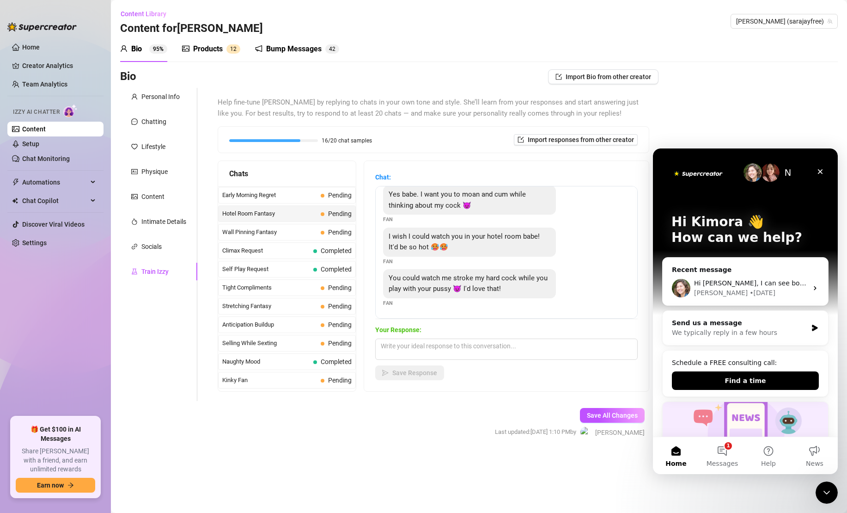
scroll to position [0, 0]
click at [724, 456] on button "1 Messages" at bounding box center [722, 455] width 46 height 37
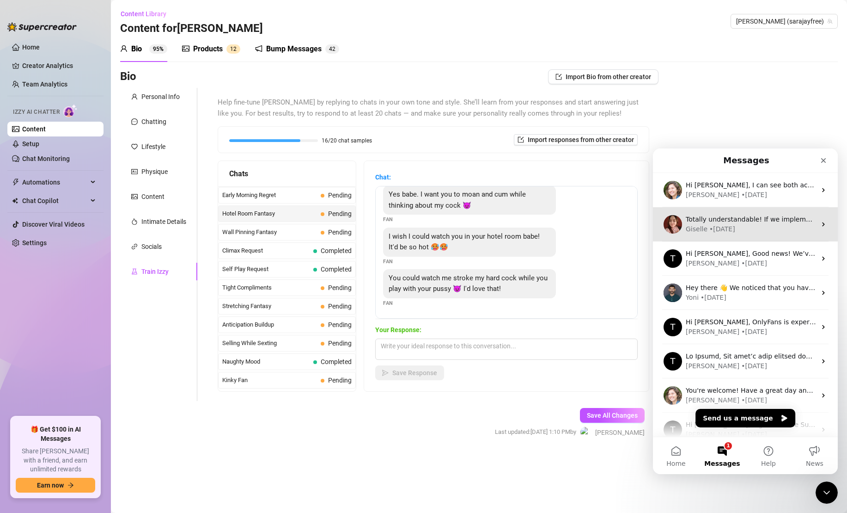
click at [788, 227] on div "Giselle • [DATE]" at bounding box center [751, 229] width 130 height 10
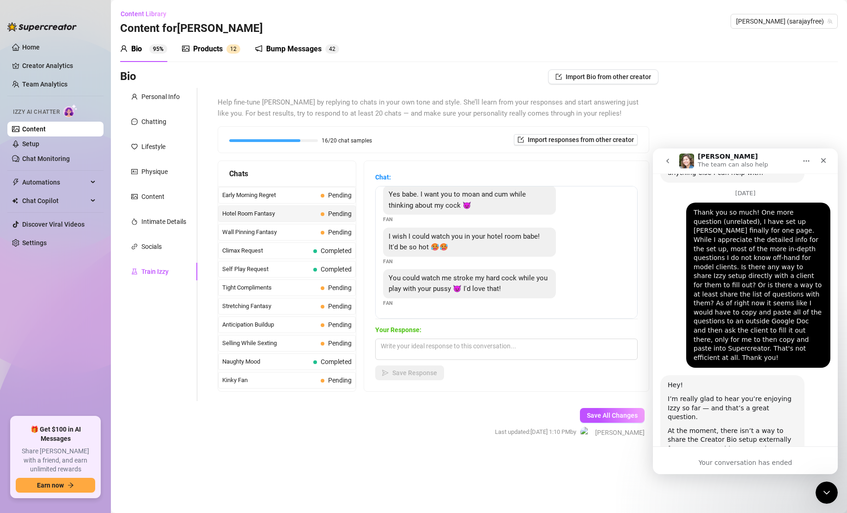
scroll to position [2704, 0]
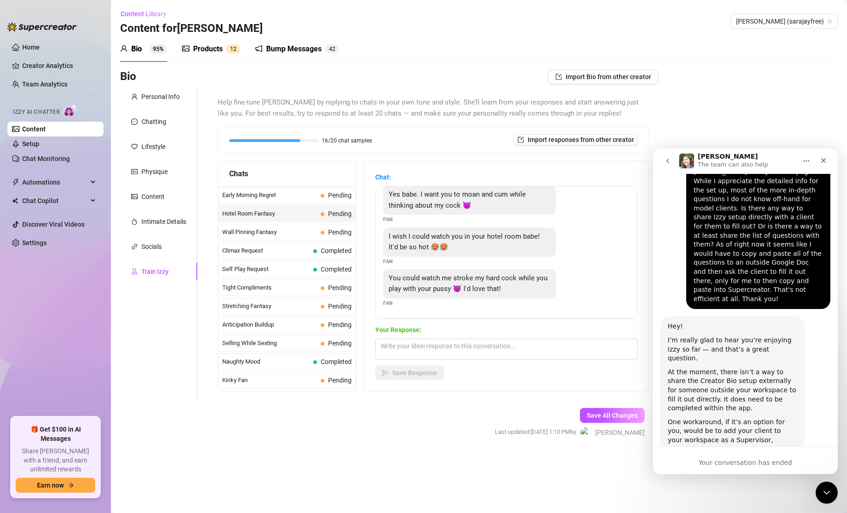
click at [666, 162] on icon "go back" at bounding box center [667, 160] width 7 height 7
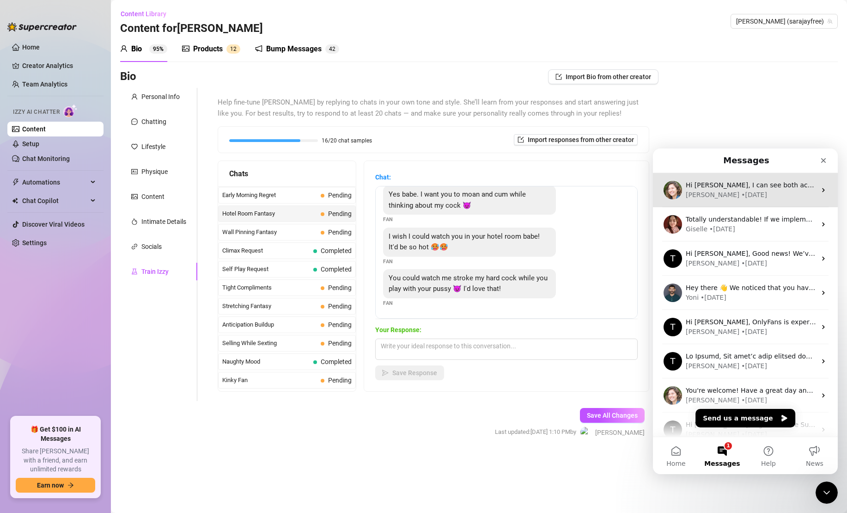
scroll to position [0, 0]
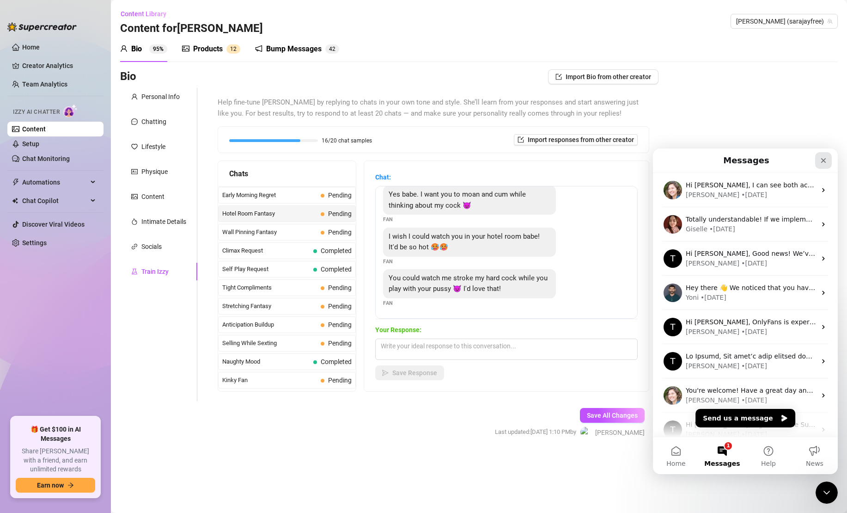
click at [825, 162] on icon "Close" at bounding box center [823, 160] width 5 height 5
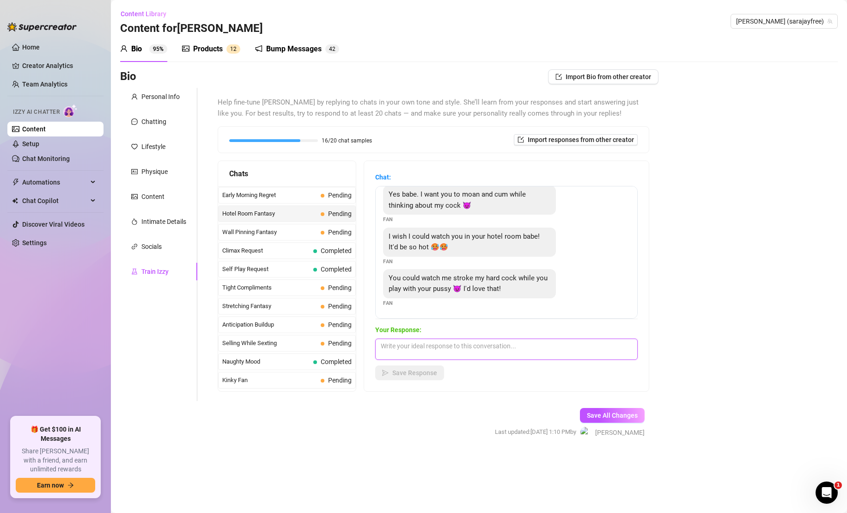
click at [503, 356] on textarea at bounding box center [506, 348] width 263 height 21
type textarea "I think I'd only be able to watch for so long until I start begging for it insi…"
click at [416, 374] on span "Save Response" at bounding box center [414, 372] width 45 height 7
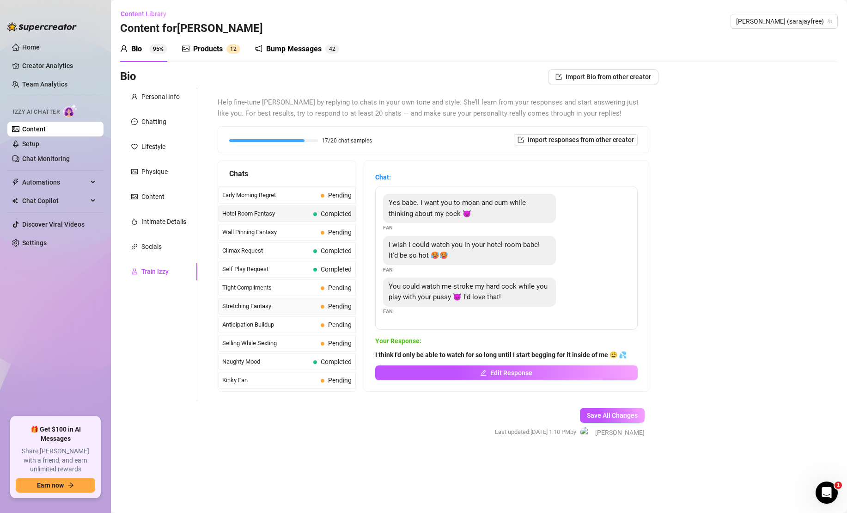
click at [310, 309] on span "Stretching Fantasy" at bounding box center [269, 305] width 95 height 9
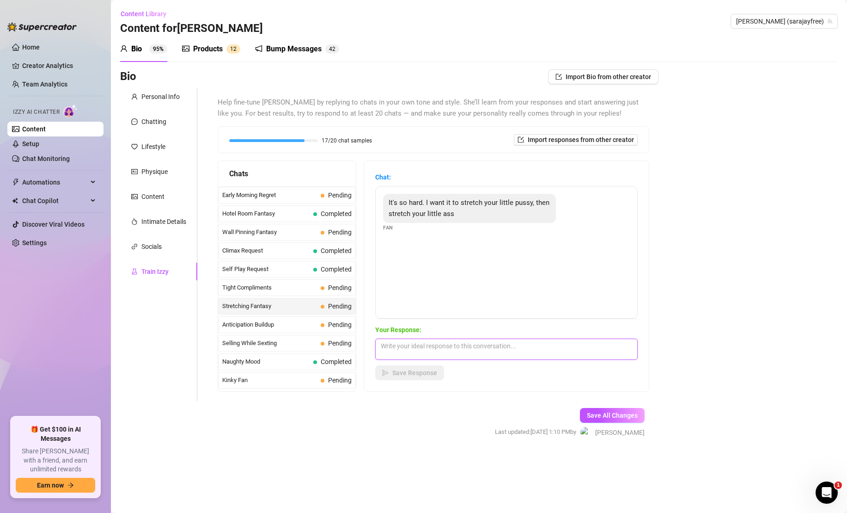
click at [438, 349] on textarea at bounding box center [506, 348] width 263 height 21
type textarea "Push all that thick meat into my pussy, baby! I don't do anal 👀"
click at [413, 378] on button "Save Response" at bounding box center [409, 372] width 69 height 15
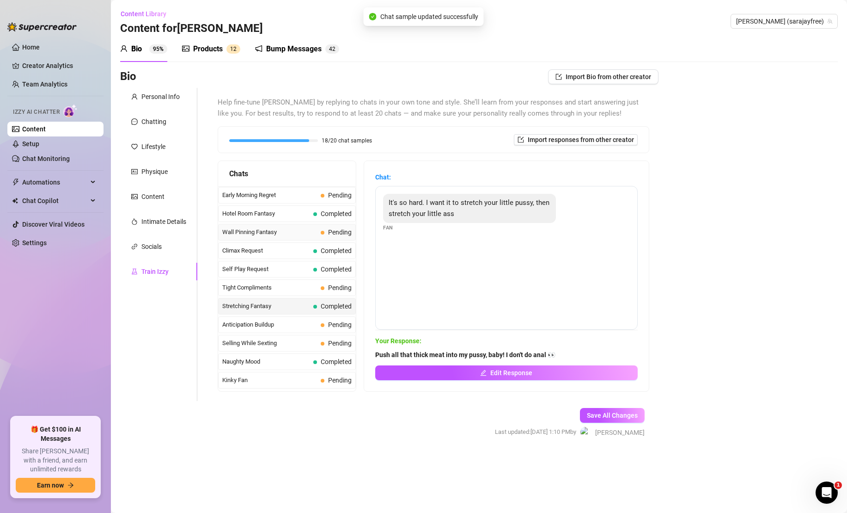
click at [338, 234] on span "Pending" at bounding box center [340, 231] width 24 height 7
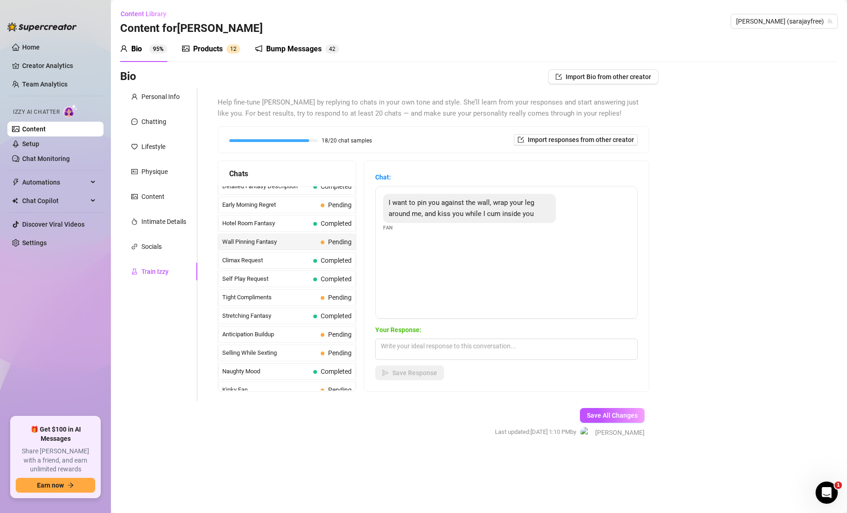
scroll to position [356, 0]
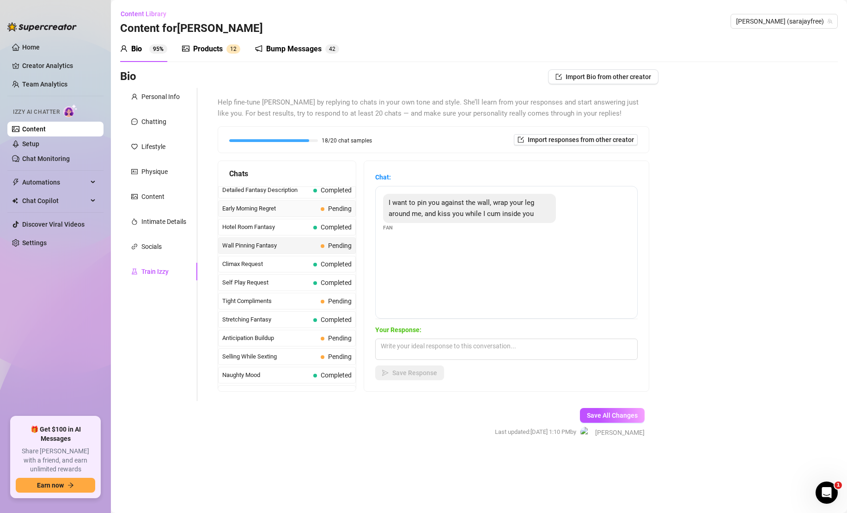
click at [317, 210] on span "Early Morning Regret" at bounding box center [269, 208] width 95 height 9
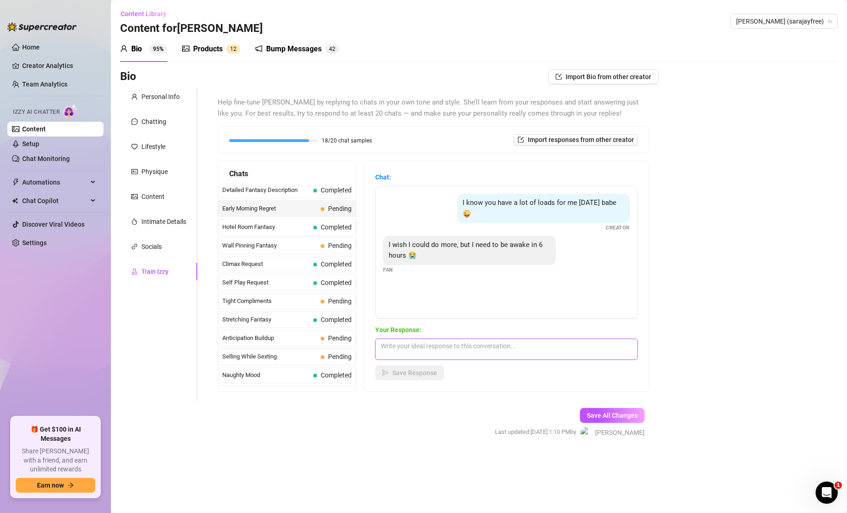
click at [436, 347] on textarea at bounding box center [506, 348] width 263 height 21
type textarea "Oh noo! Baby, get some sleep for me okay? I'll be in your dreams 💋 Cum back to …"
click at [394, 371] on span "Save Response" at bounding box center [414, 372] width 45 height 7
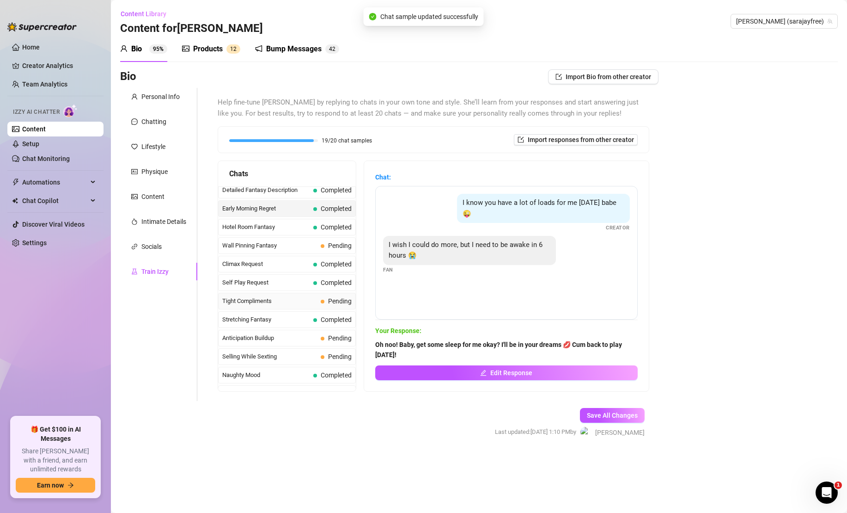
scroll to position [249, 0]
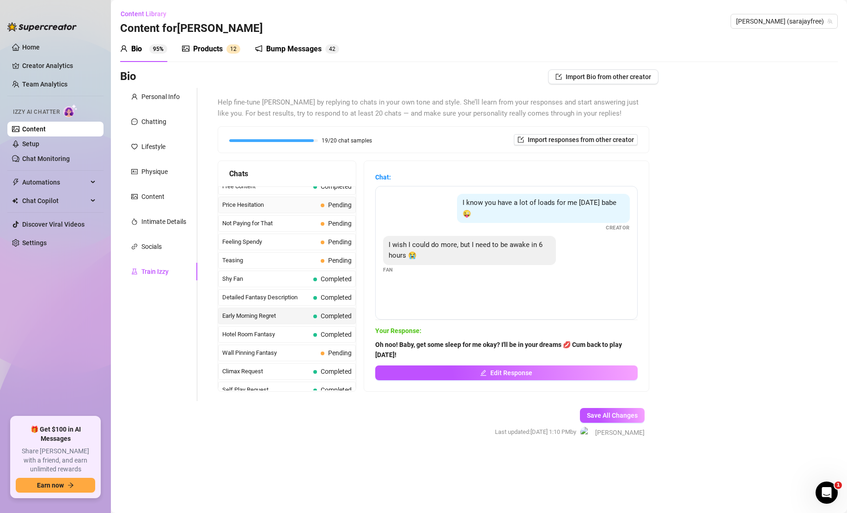
click at [322, 209] on span "Pending" at bounding box center [336, 205] width 31 height 10
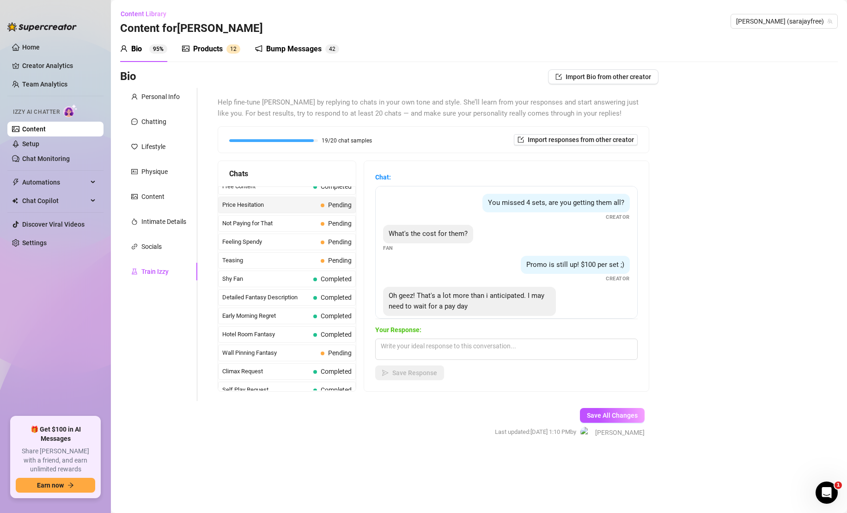
scroll to position [18, 0]
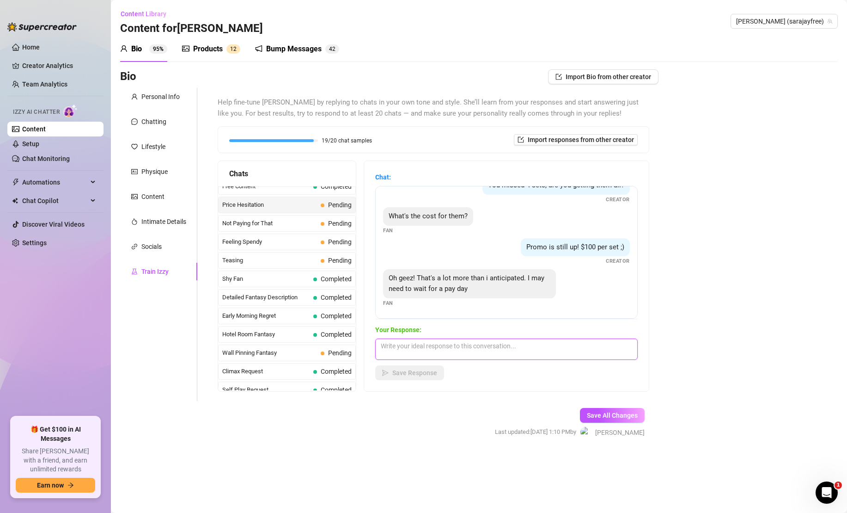
click at [433, 355] on textarea at bounding box center [506, 348] width 263 height 21
type textarea "That's okay! Tell me what you can afford and I can send something else. 🥰"
click at [390, 368] on button "Save Response" at bounding box center [409, 372] width 69 height 15
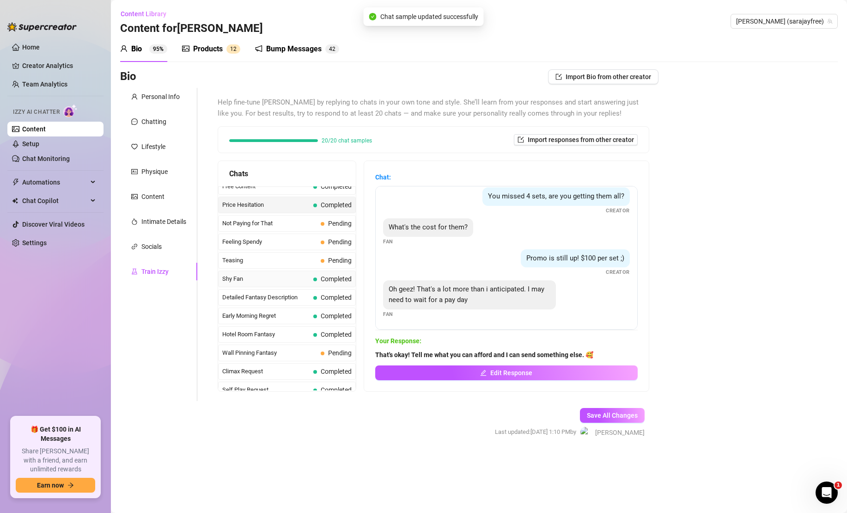
scroll to position [6, 0]
click at [312, 241] on span "Feeling Spendy" at bounding box center [269, 241] width 95 height 9
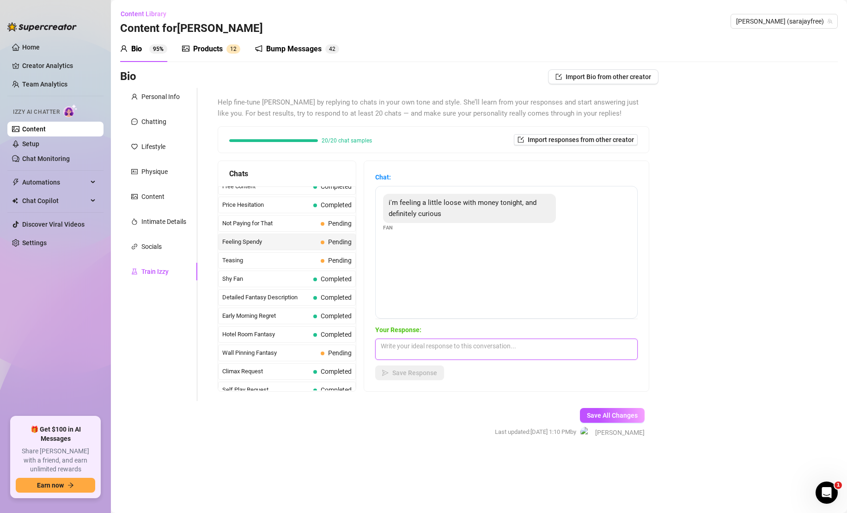
click at [450, 351] on textarea at bounding box center [506, 348] width 263 height 21
type textarea "Mmm I love that! Tell me what kind of content you're into? I'll be sure to get …"
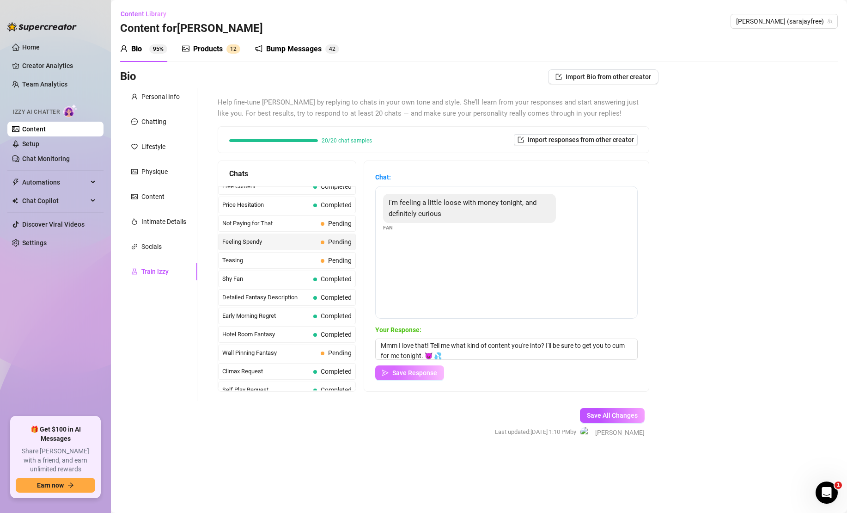
click at [431, 375] on span "Save Response" at bounding box center [414, 372] width 45 height 7
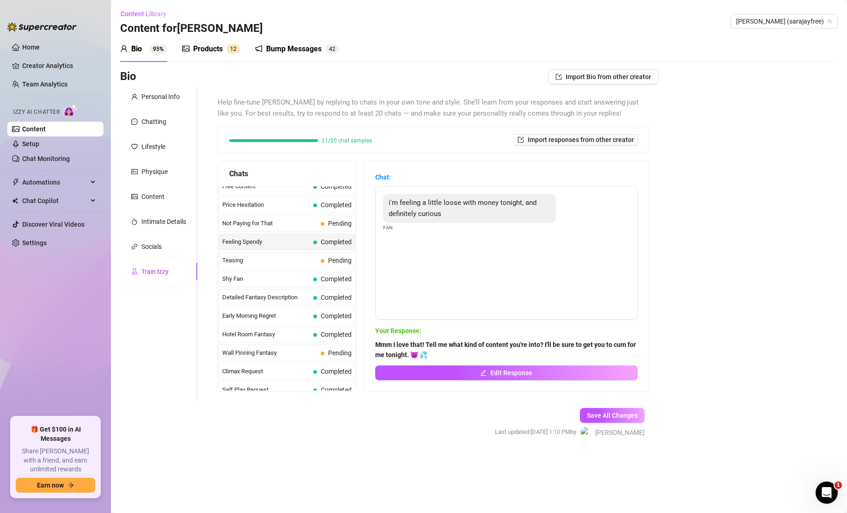
click at [208, 50] on div "Products" at bounding box center [208, 48] width 30 height 11
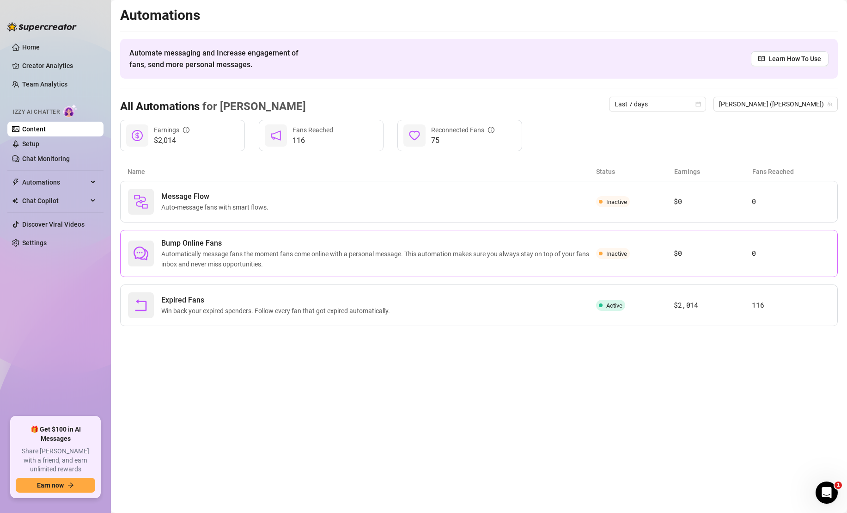
click at [529, 265] on span "Automatically message fans the moment fans come online with a personal message.…" at bounding box center [378, 259] width 435 height 20
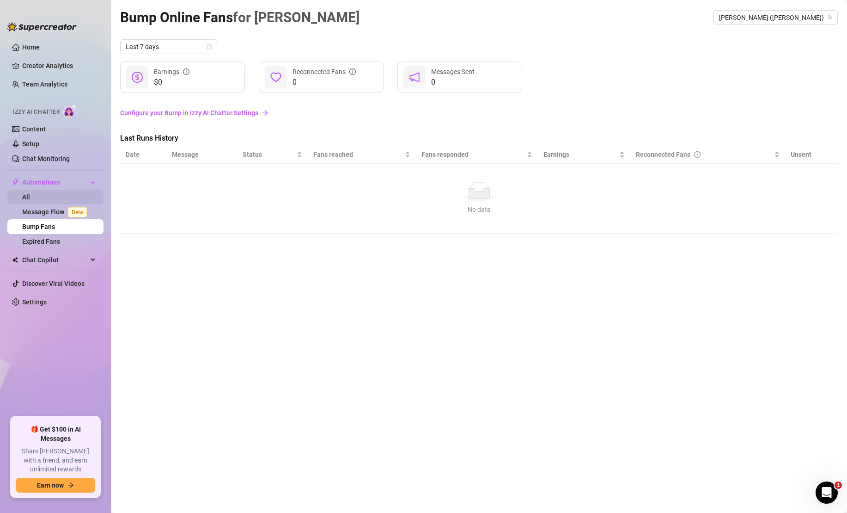
click at [30, 201] on link "All" at bounding box center [26, 196] width 8 height 7
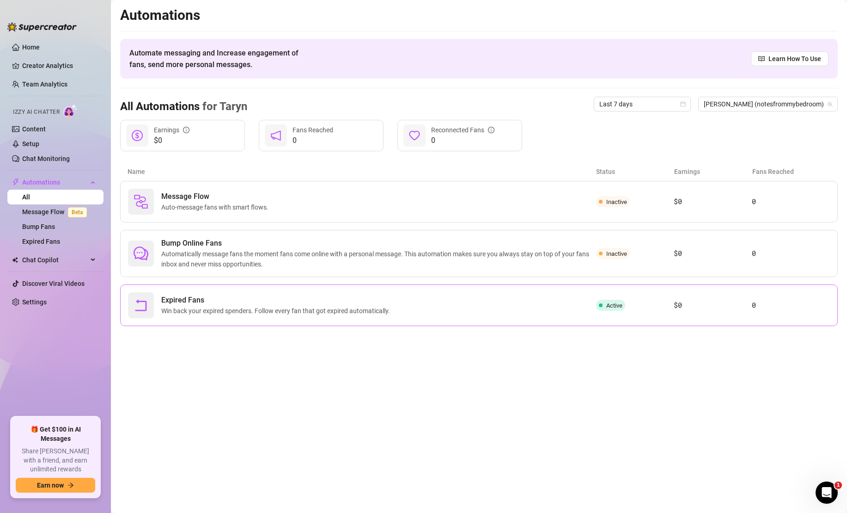
click at [635, 305] on div "Active" at bounding box center [635, 304] width 78 height 11
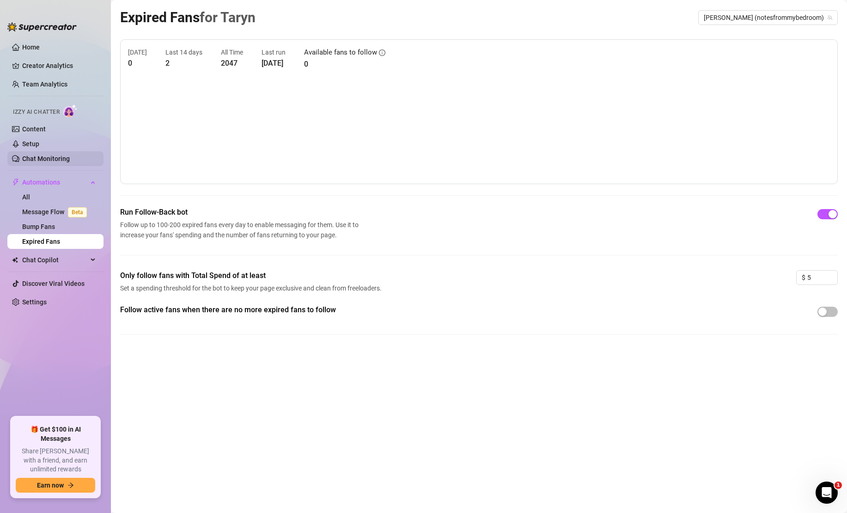
click at [56, 162] on link "Chat Monitoring" at bounding box center [46, 158] width 48 height 7
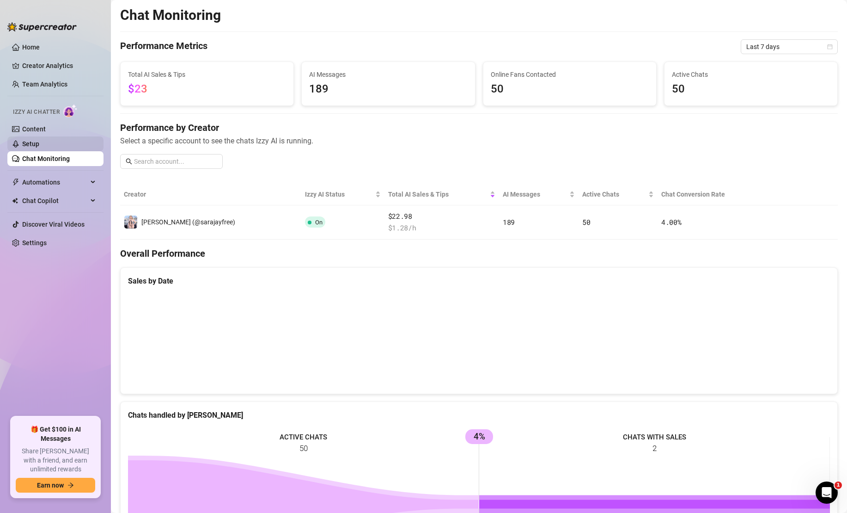
click at [39, 146] on link "Setup" at bounding box center [30, 143] width 17 height 7
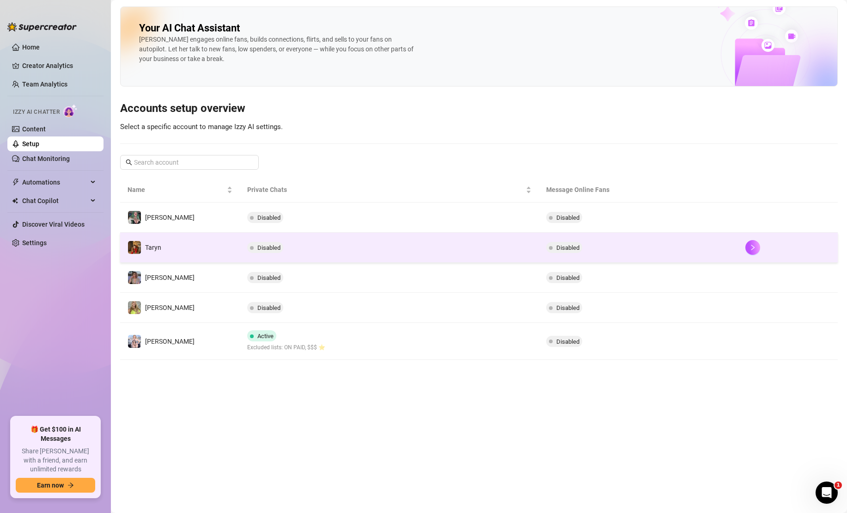
click at [366, 242] on td "Disabled" at bounding box center [389, 247] width 299 height 30
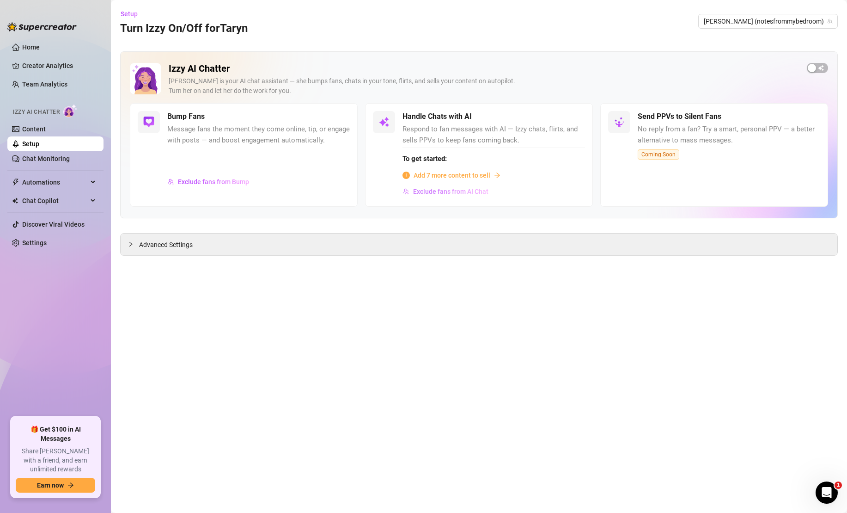
click at [421, 194] on span "Exclude fans from AI Chat" at bounding box center [450, 191] width 75 height 7
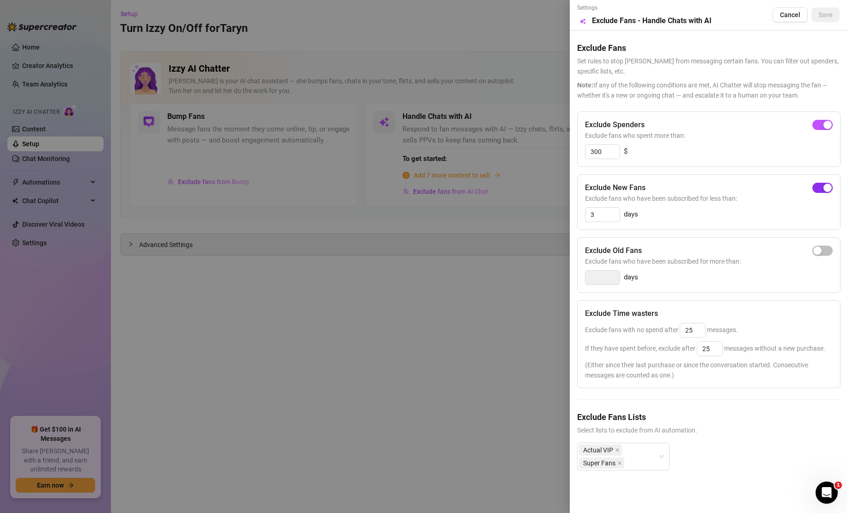
click at [827, 189] on div "button" at bounding box center [828, 187] width 8 height 8
click at [826, 20] on button "Save" at bounding box center [826, 14] width 28 height 15
click at [530, 335] on div at bounding box center [423, 256] width 847 height 513
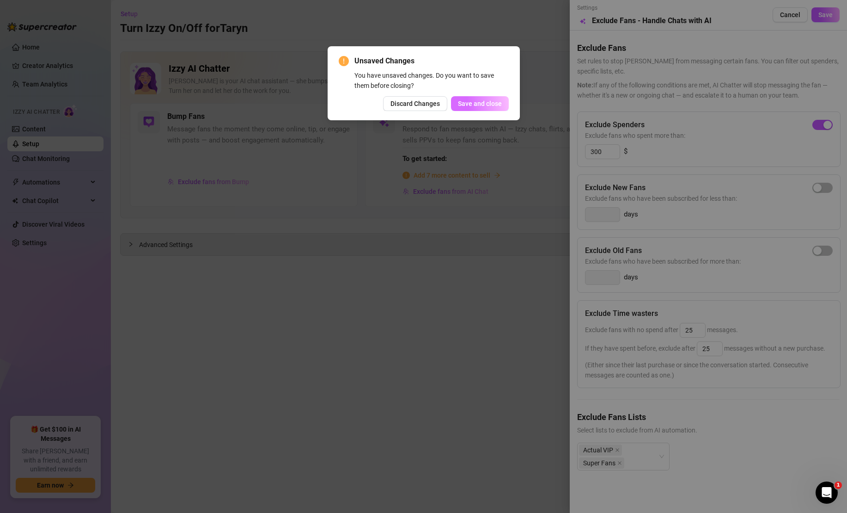
click at [467, 106] on span "Save and close" at bounding box center [480, 103] width 44 height 7
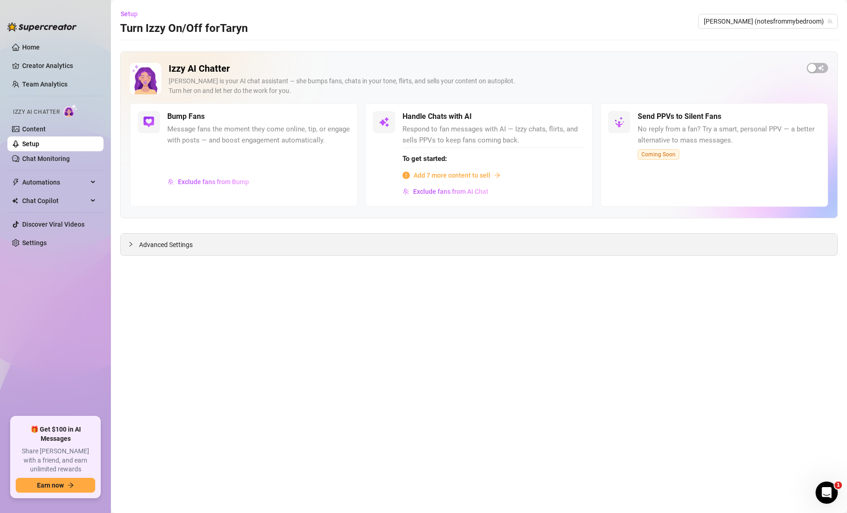
click at [170, 246] on span "Advanced Settings" at bounding box center [166, 244] width 54 height 10
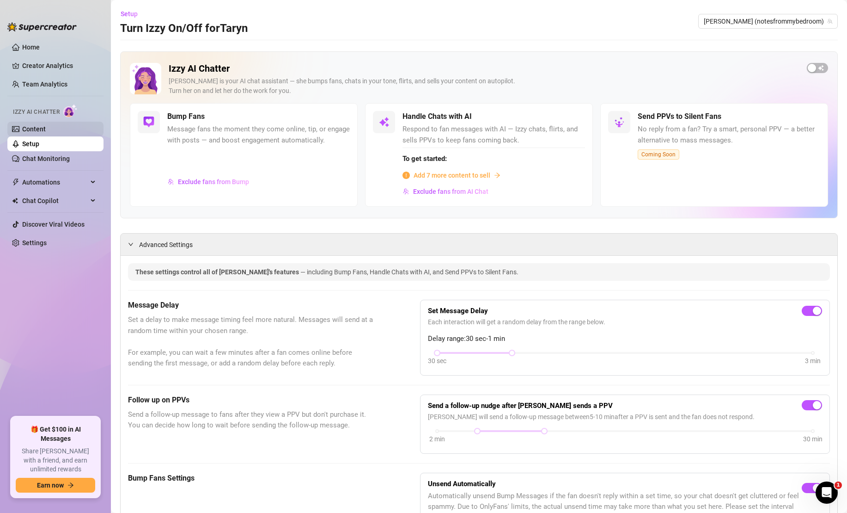
click at [46, 128] on link "Content" at bounding box center [34, 128] width 24 height 7
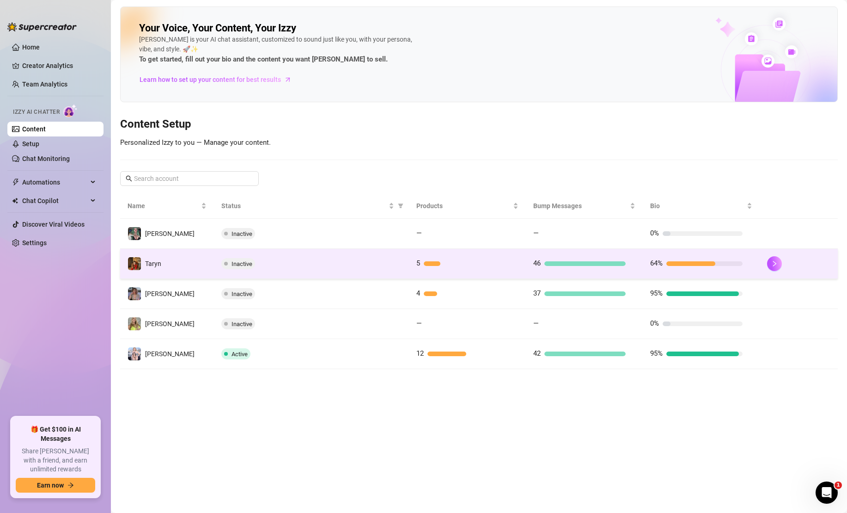
click at [155, 265] on span "Taryn" at bounding box center [153, 263] width 16 height 7
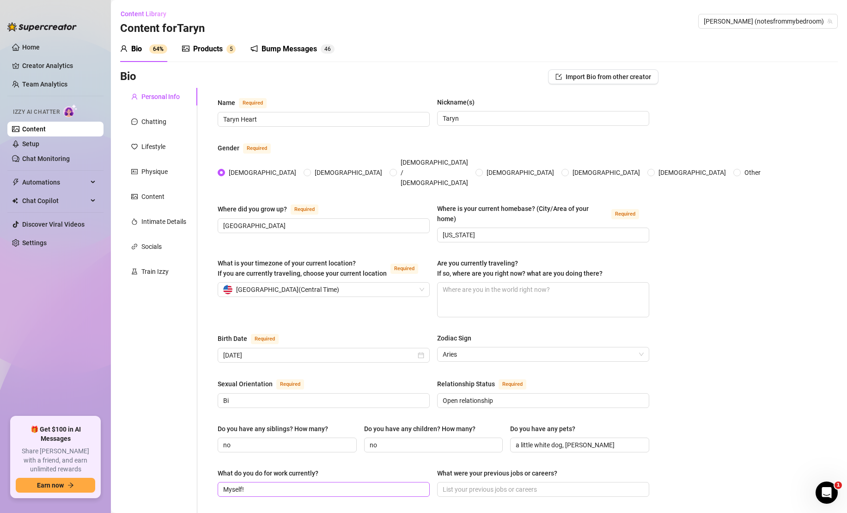
click at [294, 482] on span "Myself!" at bounding box center [324, 489] width 212 height 15
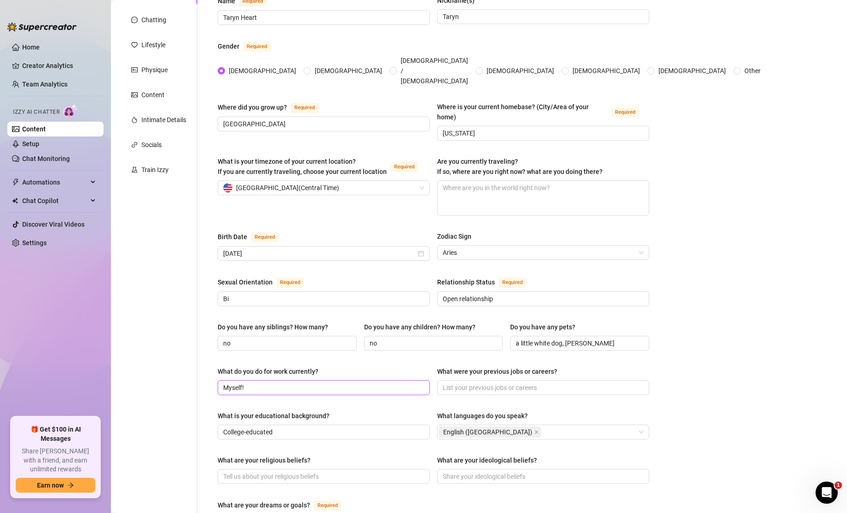
scroll to position [104, 0]
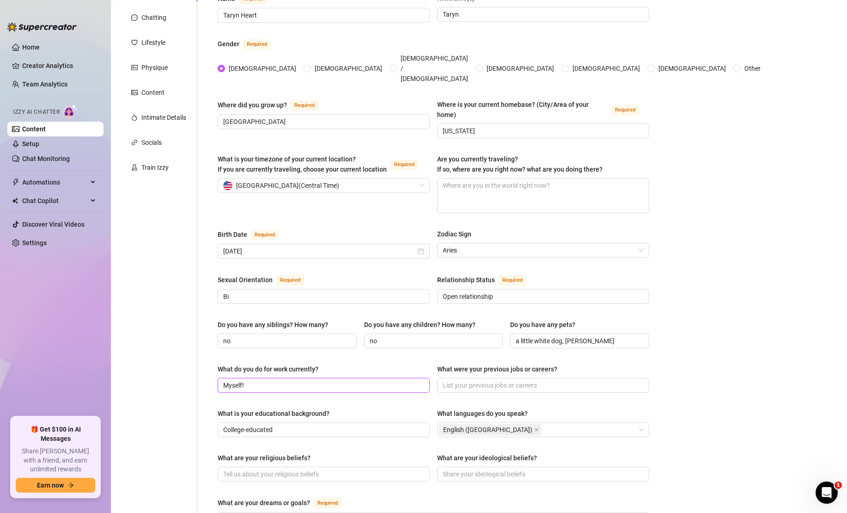
click at [239, 380] on input "Myself!" at bounding box center [322, 385] width 199 height 10
type input "OnlyFans!"
click at [714, 254] on div "Bio Import Bio from other creator Personal Info Chatting Lifestyle Physique Con…" at bounding box center [479, 388] width 718 height 846
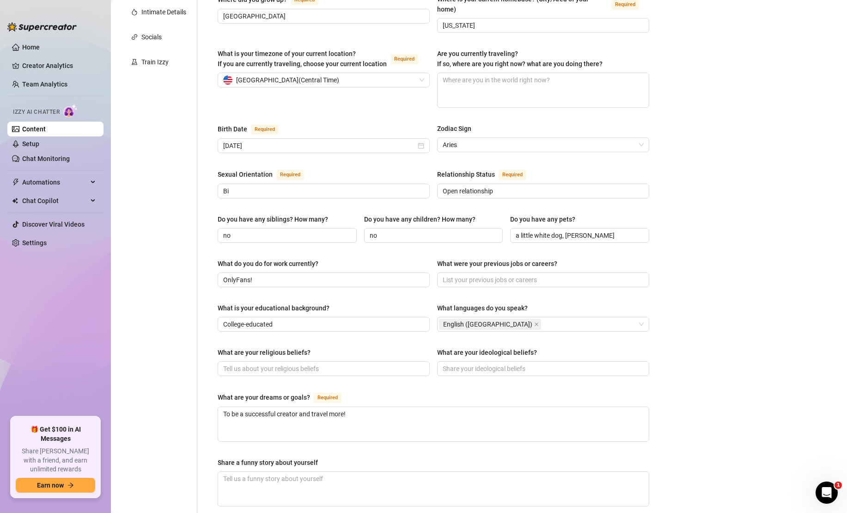
scroll to position [212, 0]
